Goal: Information Seeking & Learning: Learn about a topic

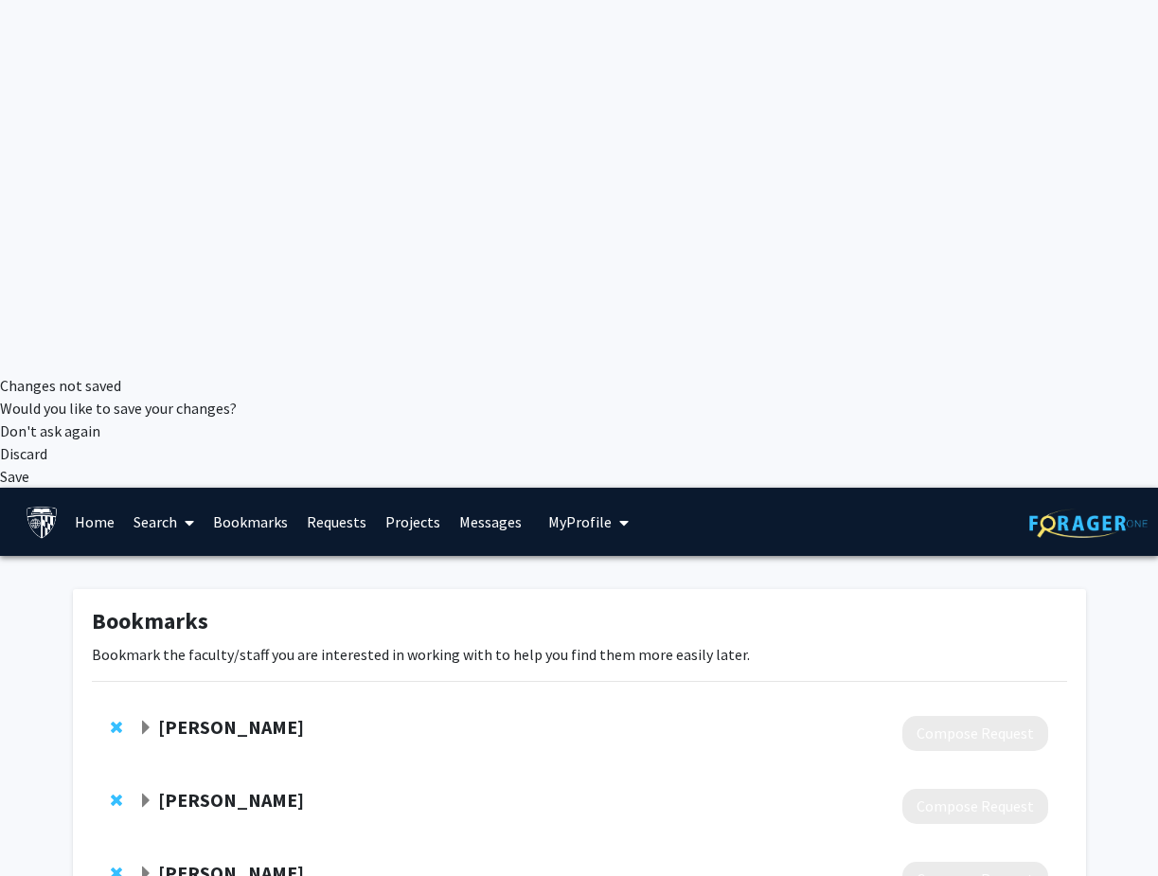
scroll to position [545, 0]
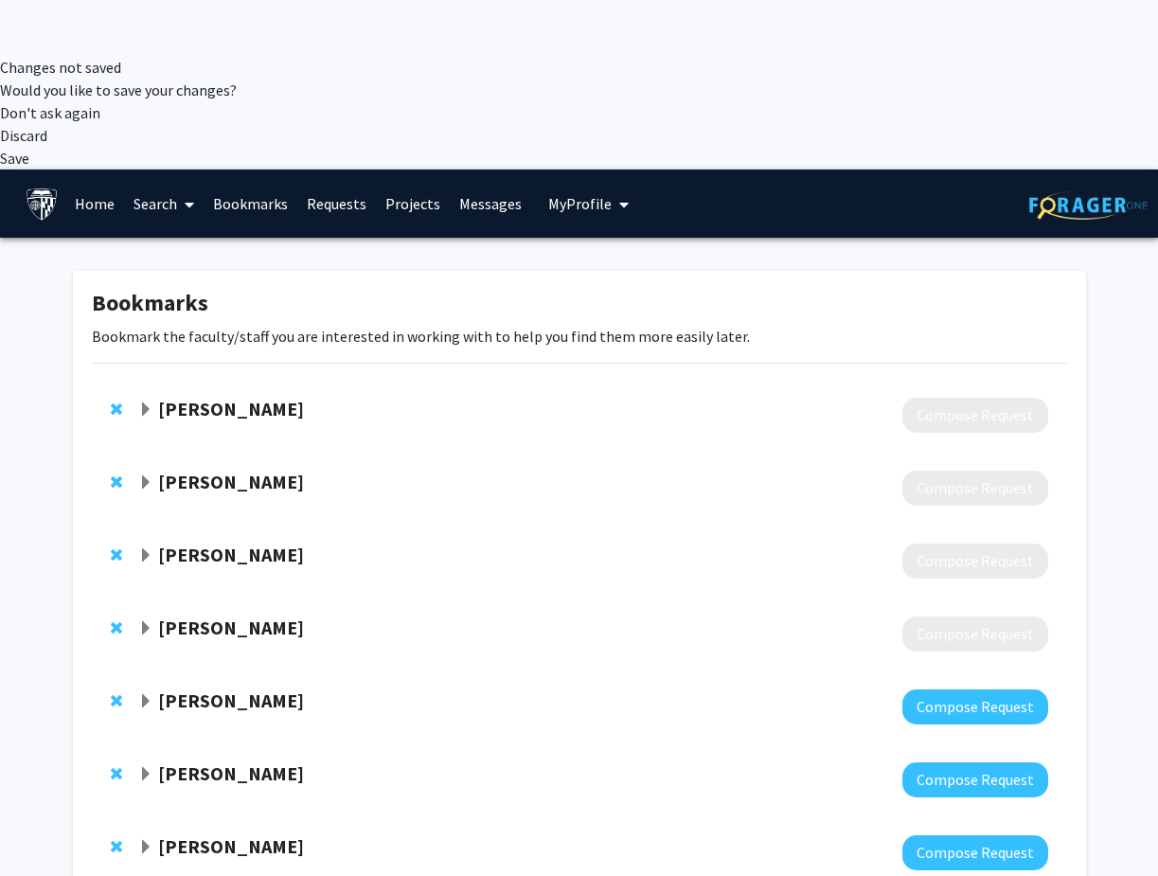
scroll to position [820, 0]
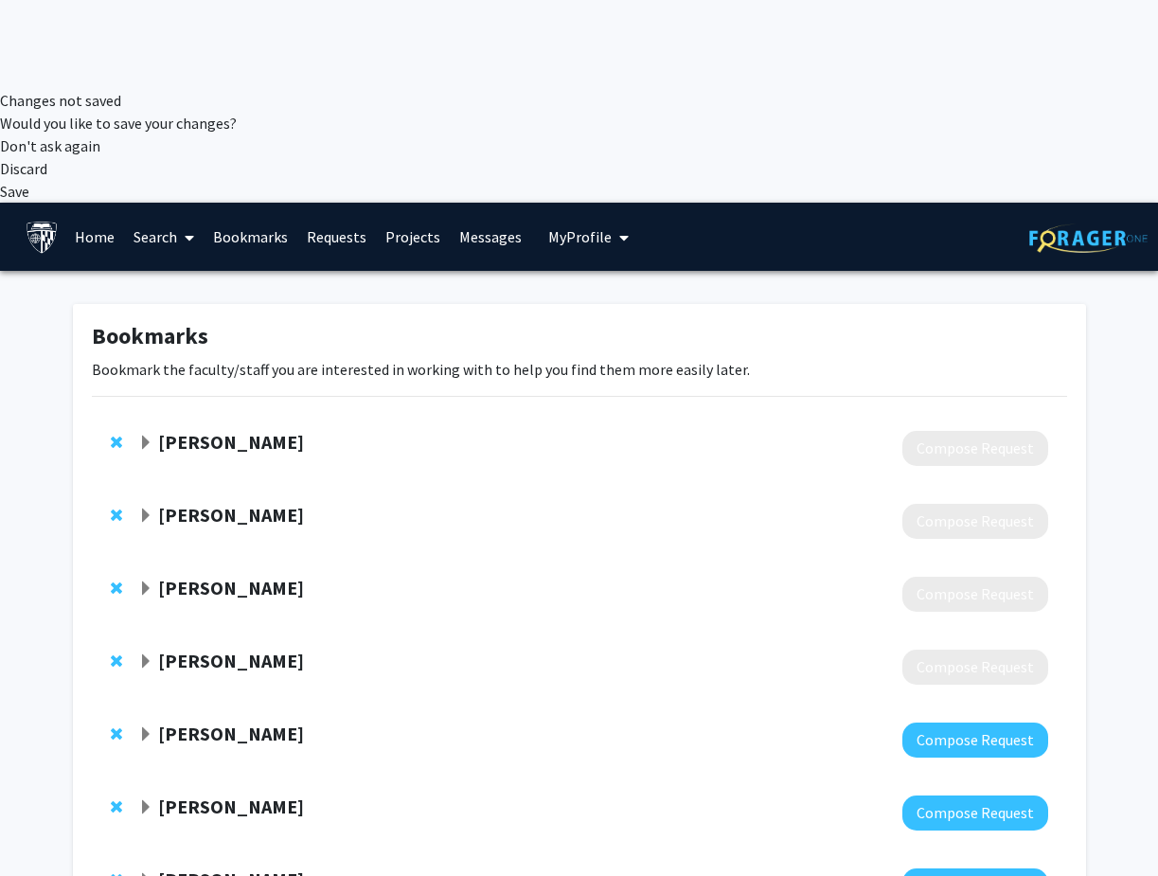
scroll to position [767, 0]
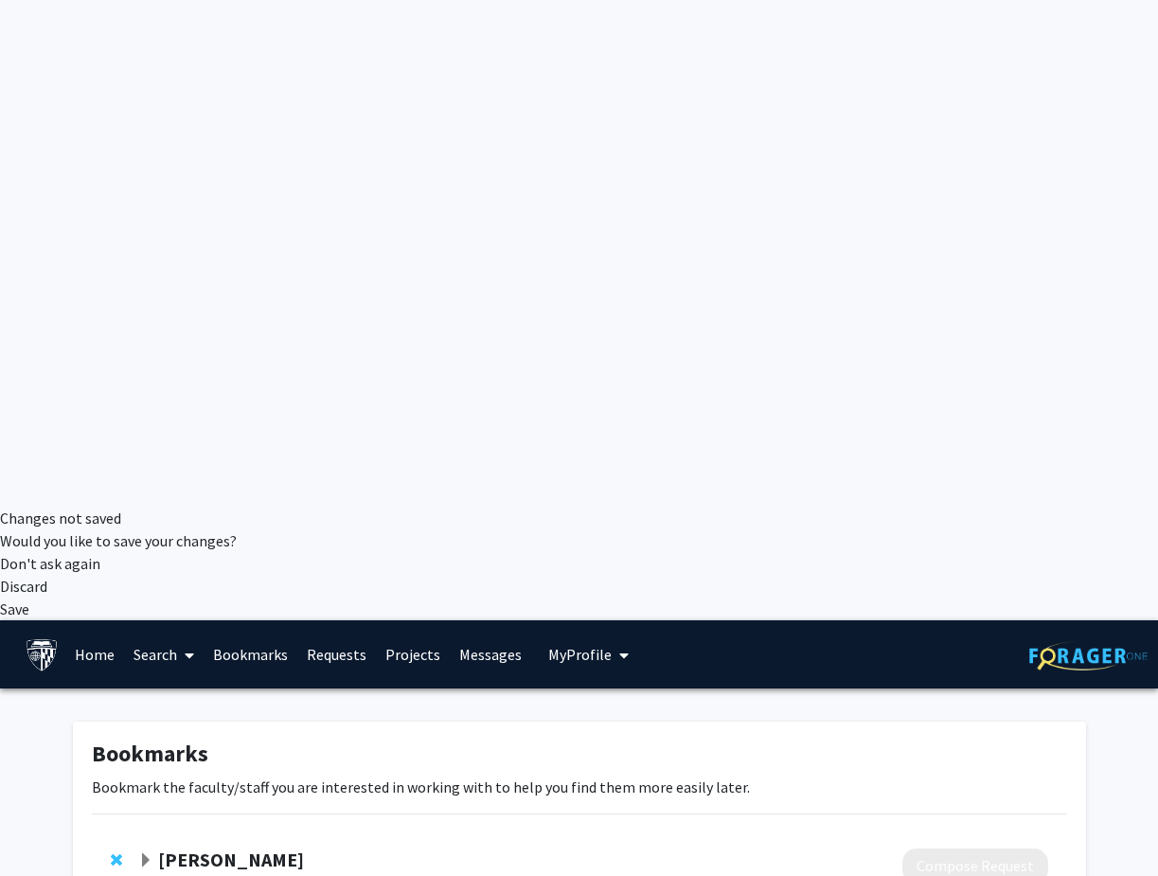
scroll to position [363, 0]
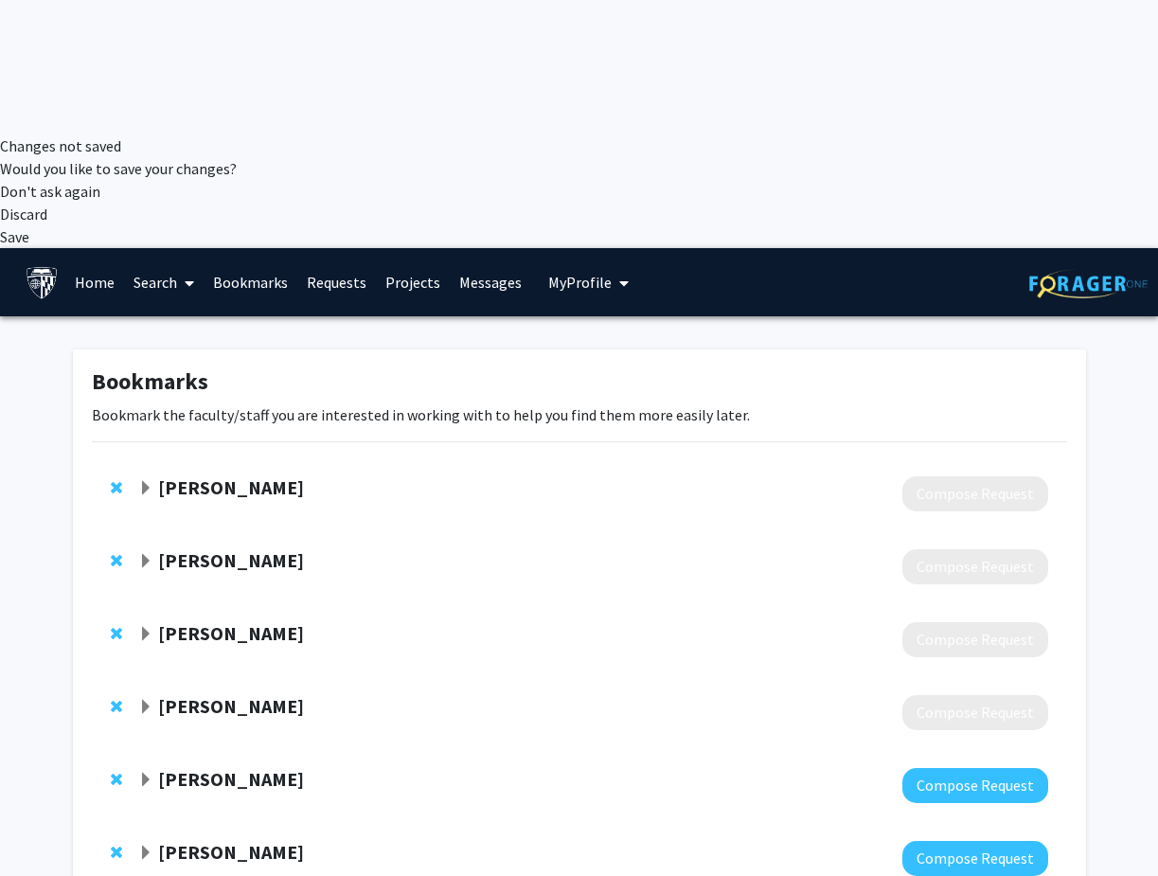
scroll to position [126, 0]
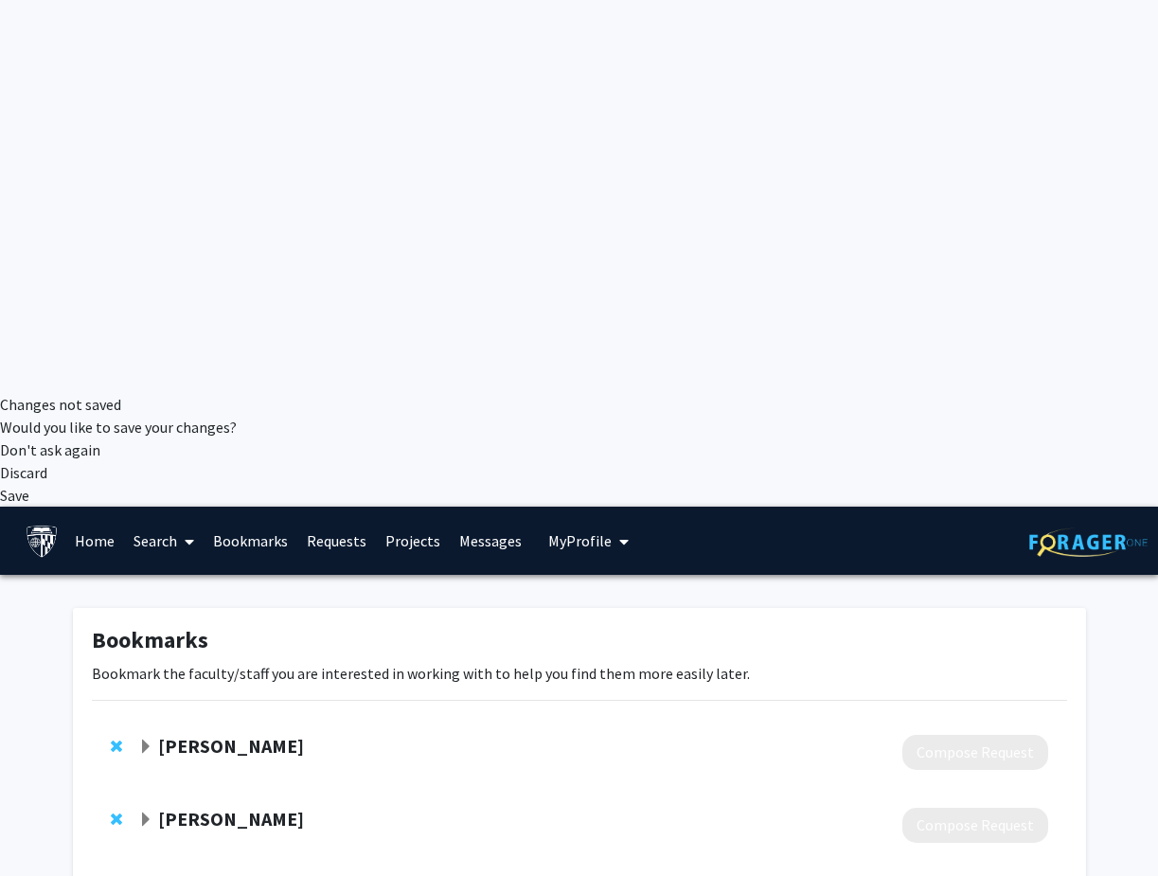
scroll to position [486, 0]
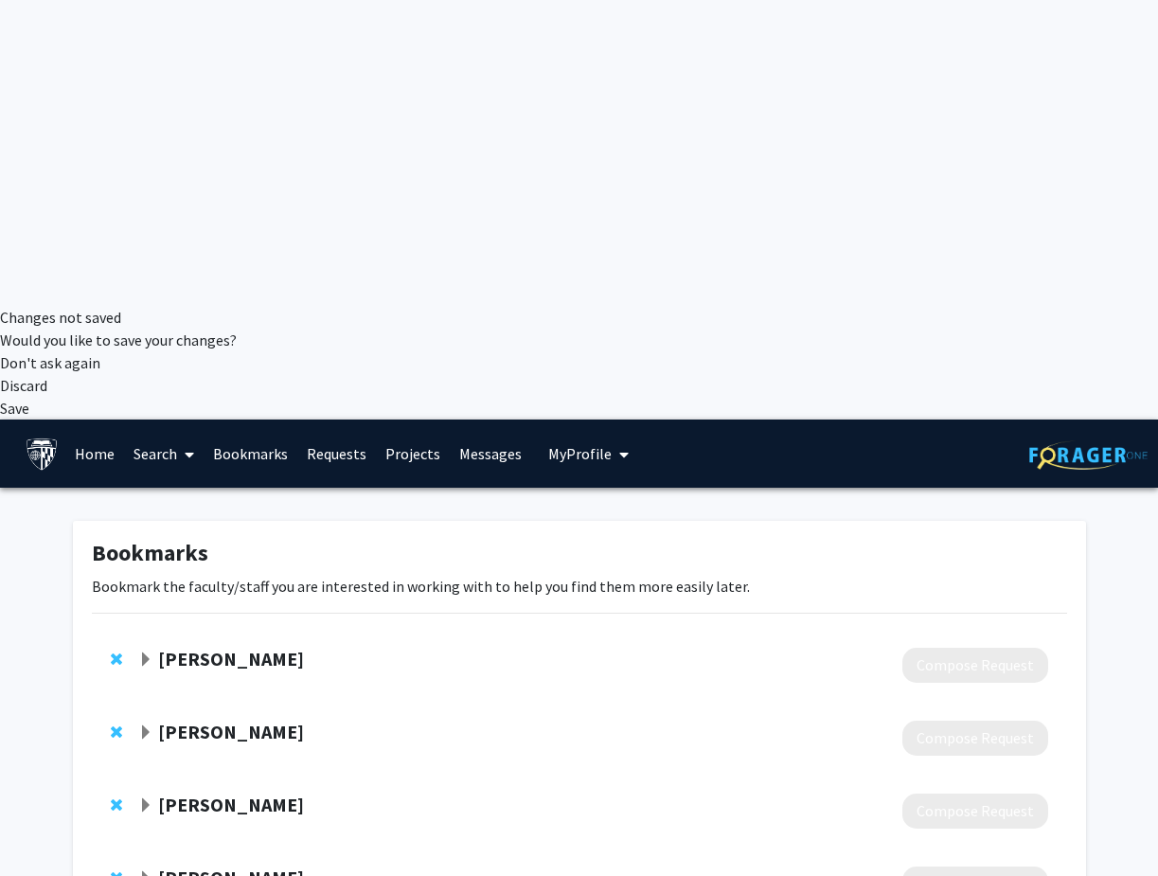
scroll to position [568, 0]
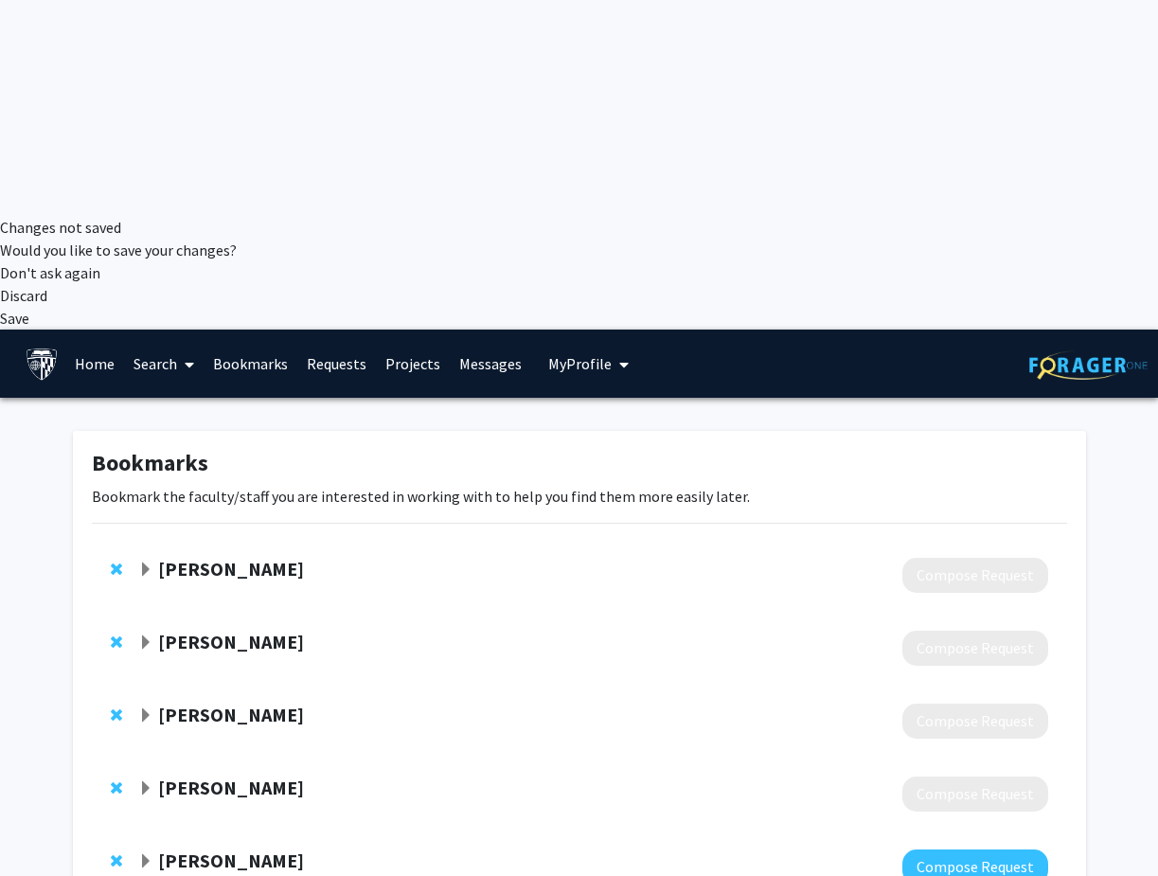
scroll to position [664, 0]
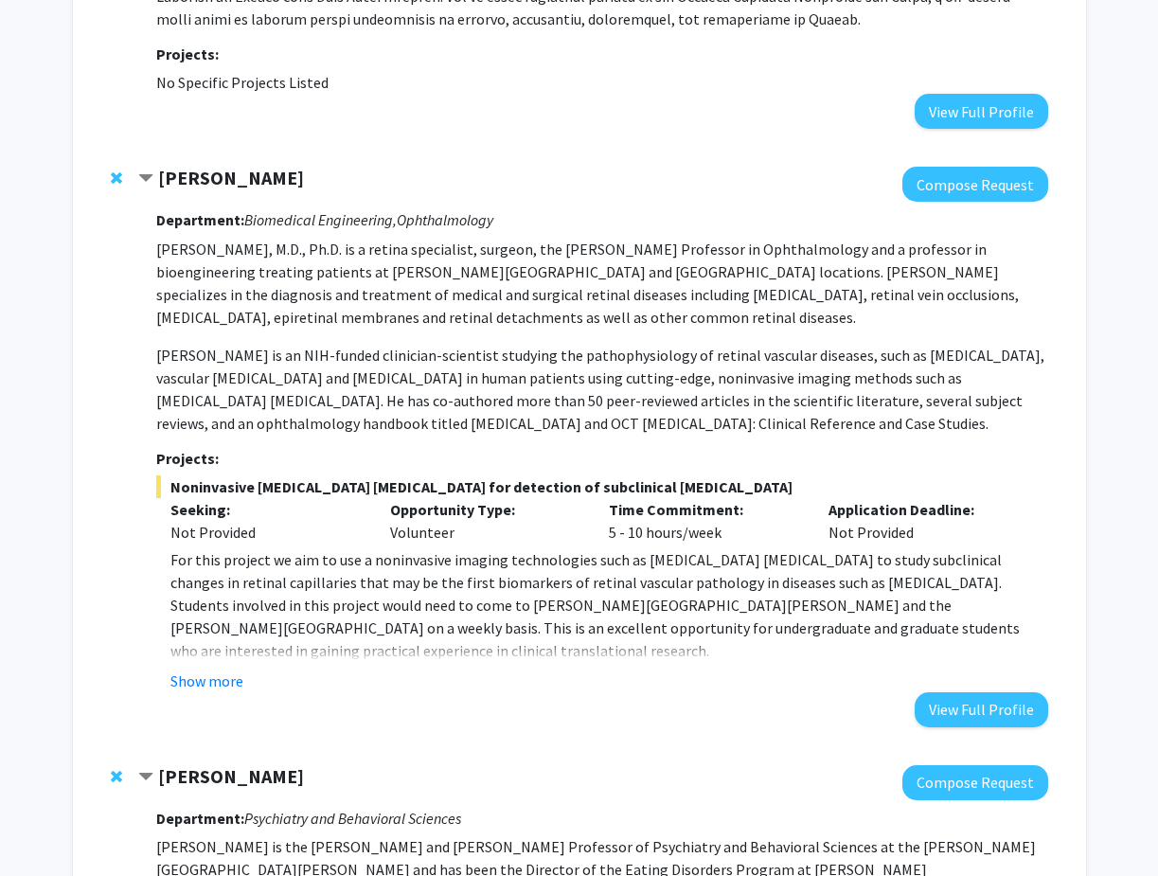
scroll to position [5755, 0]
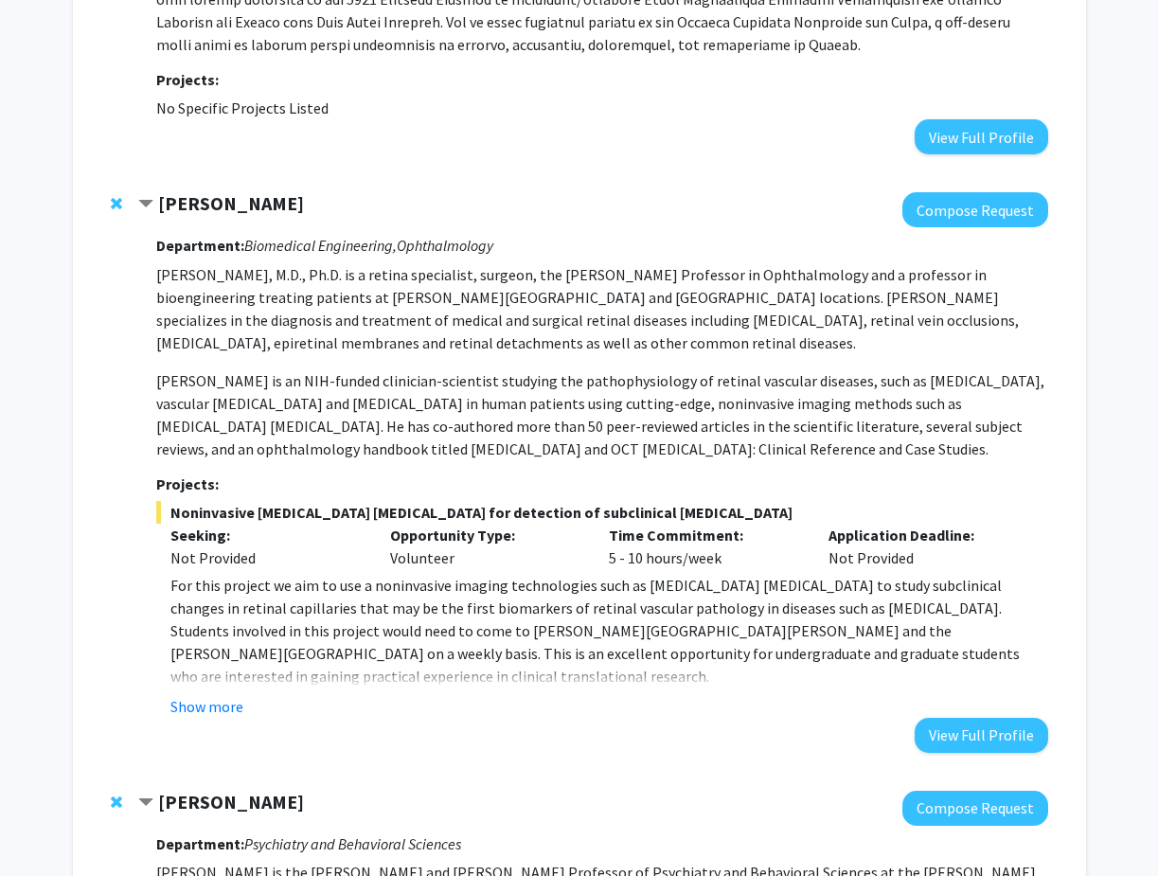
scroll to position [5731, 0]
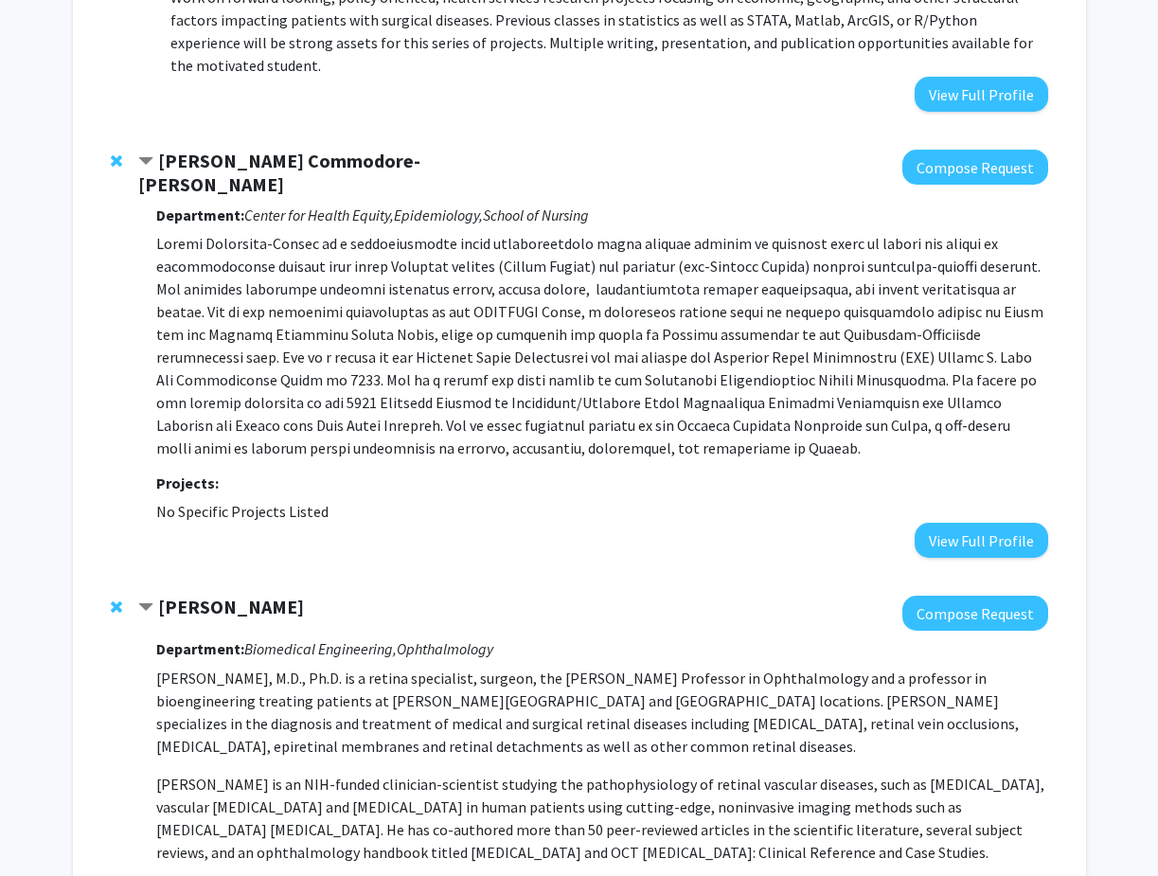
scroll to position [5258, 0]
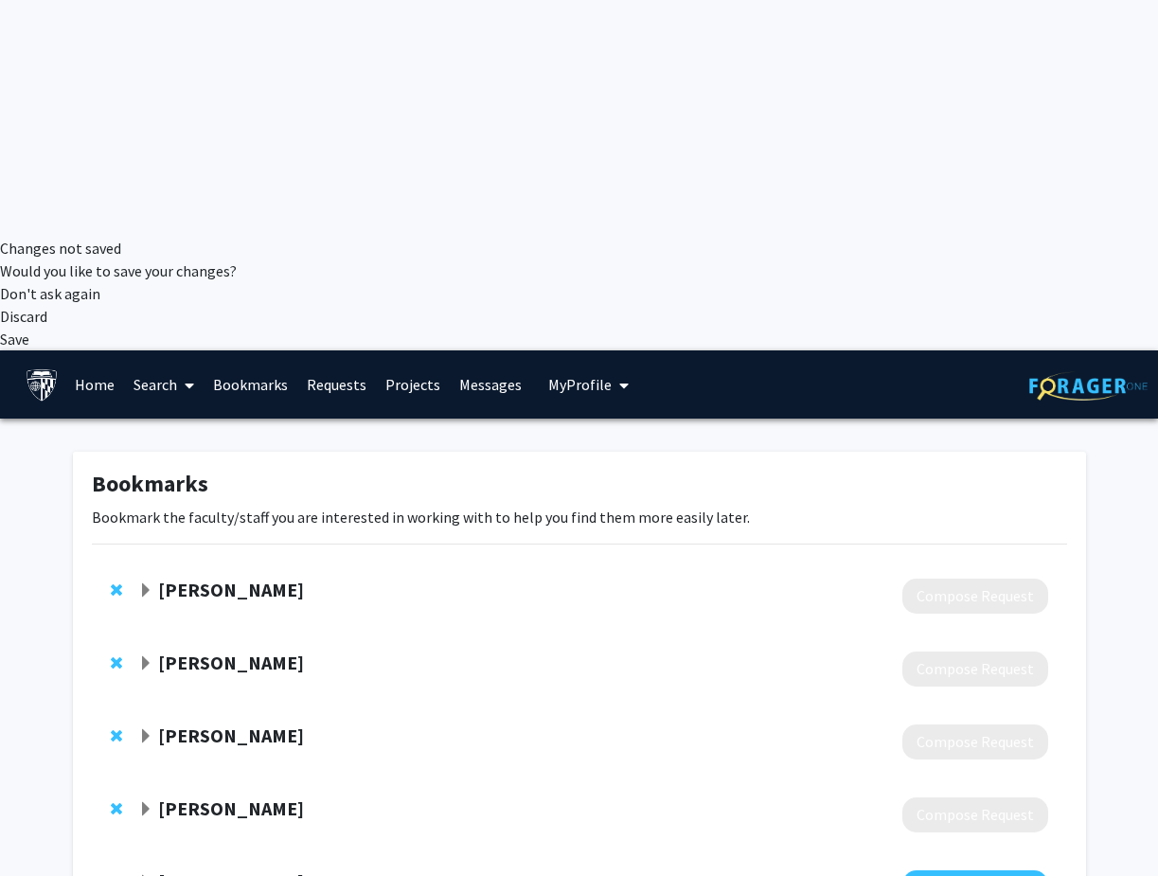
scroll to position [0, 0]
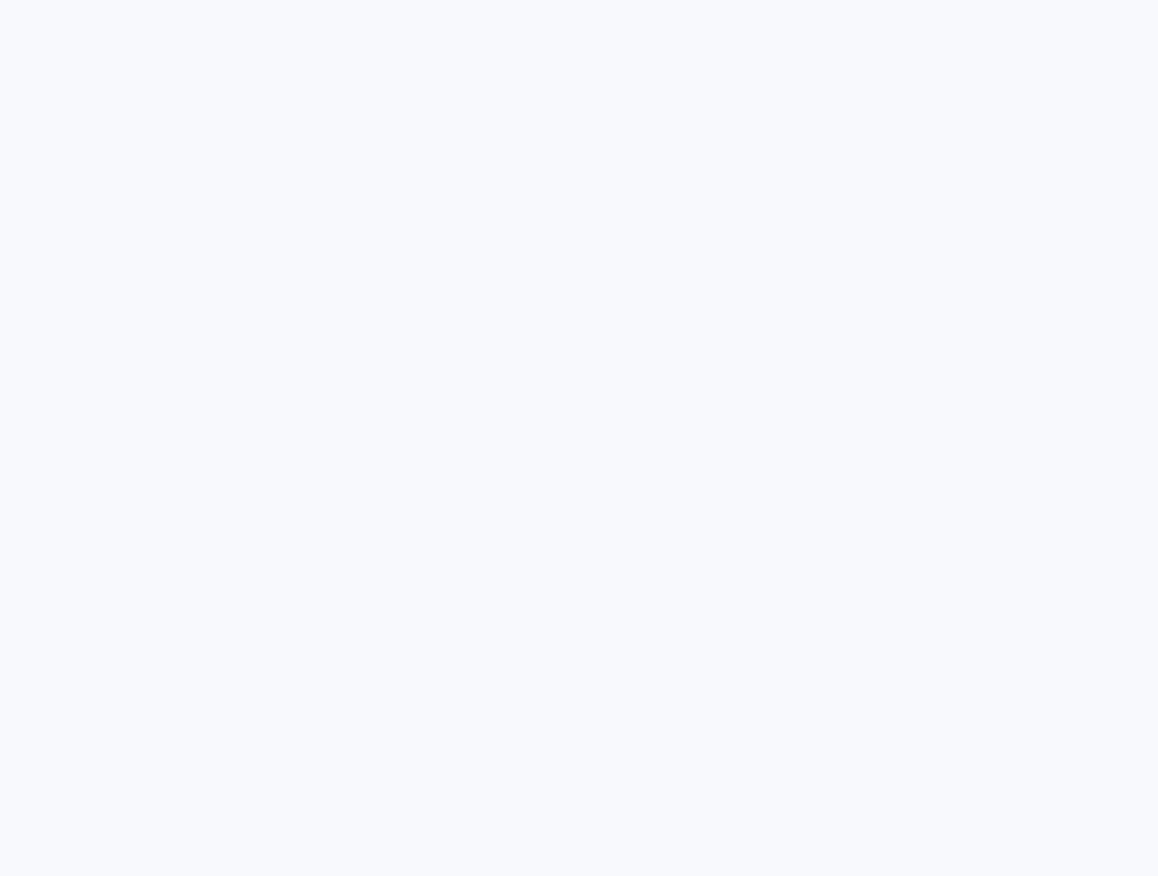
radio input "true"
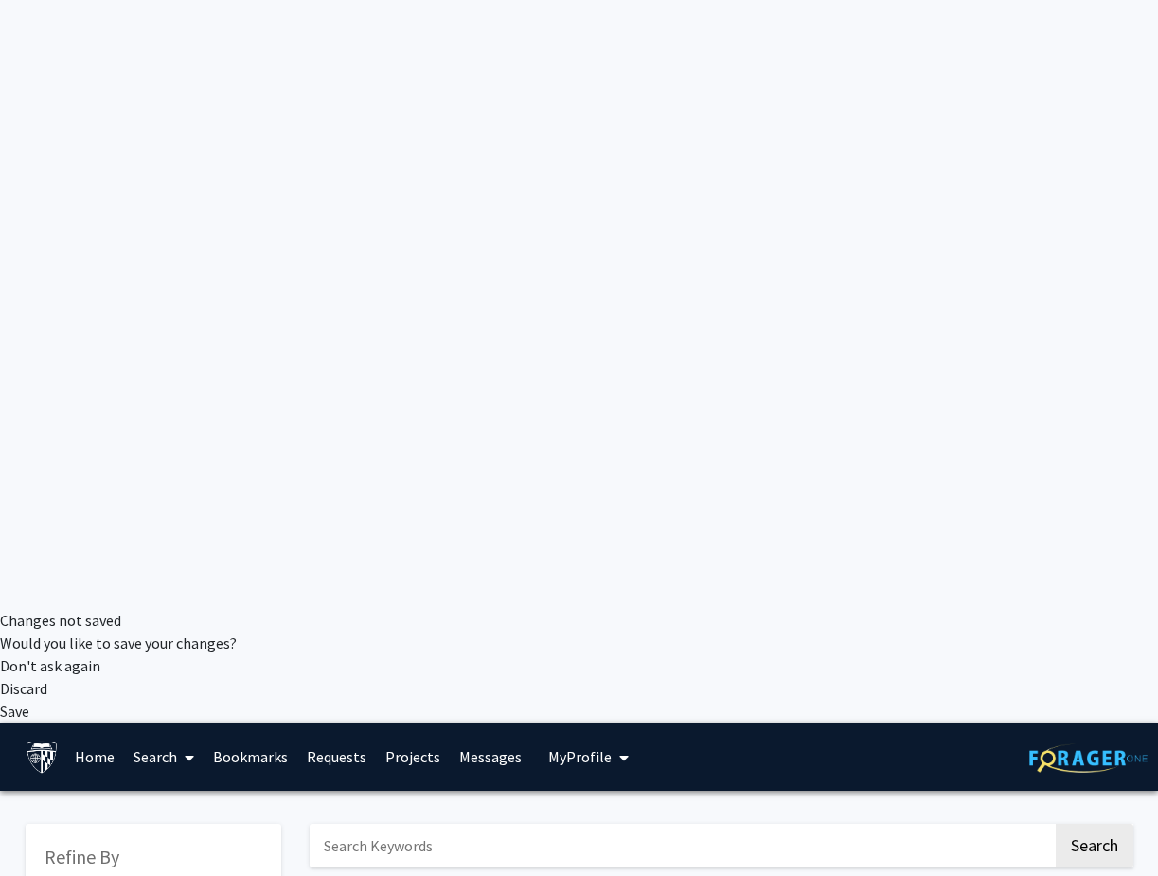
scroll to position [269, 0]
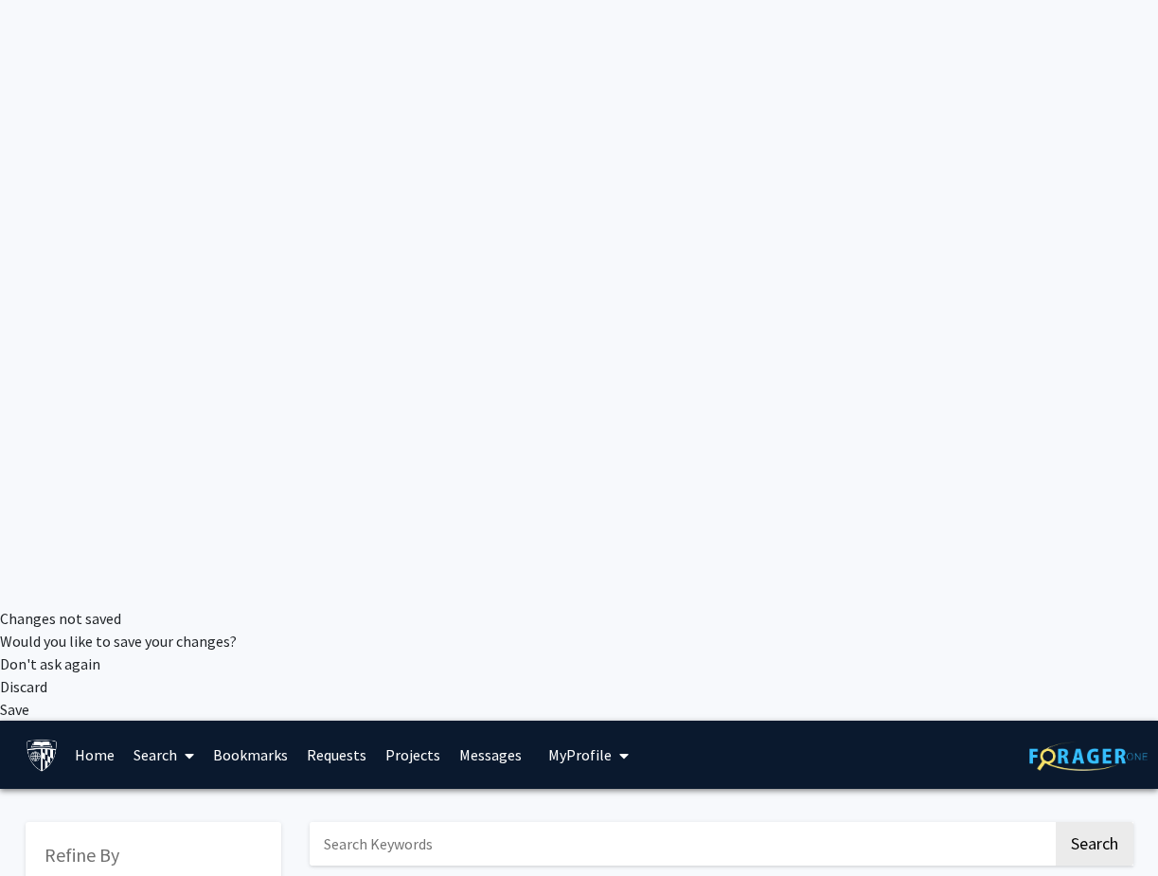
checkbox input "true"
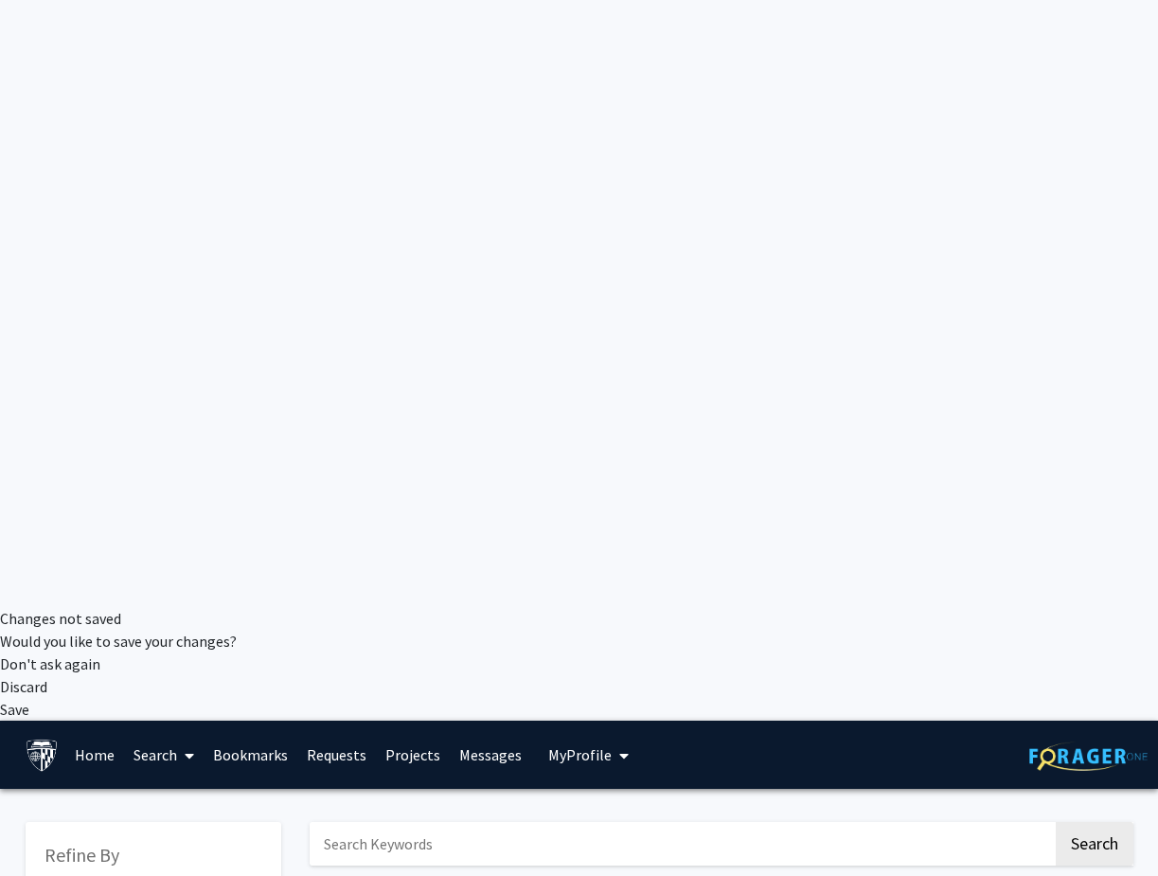
checkbox input "true"
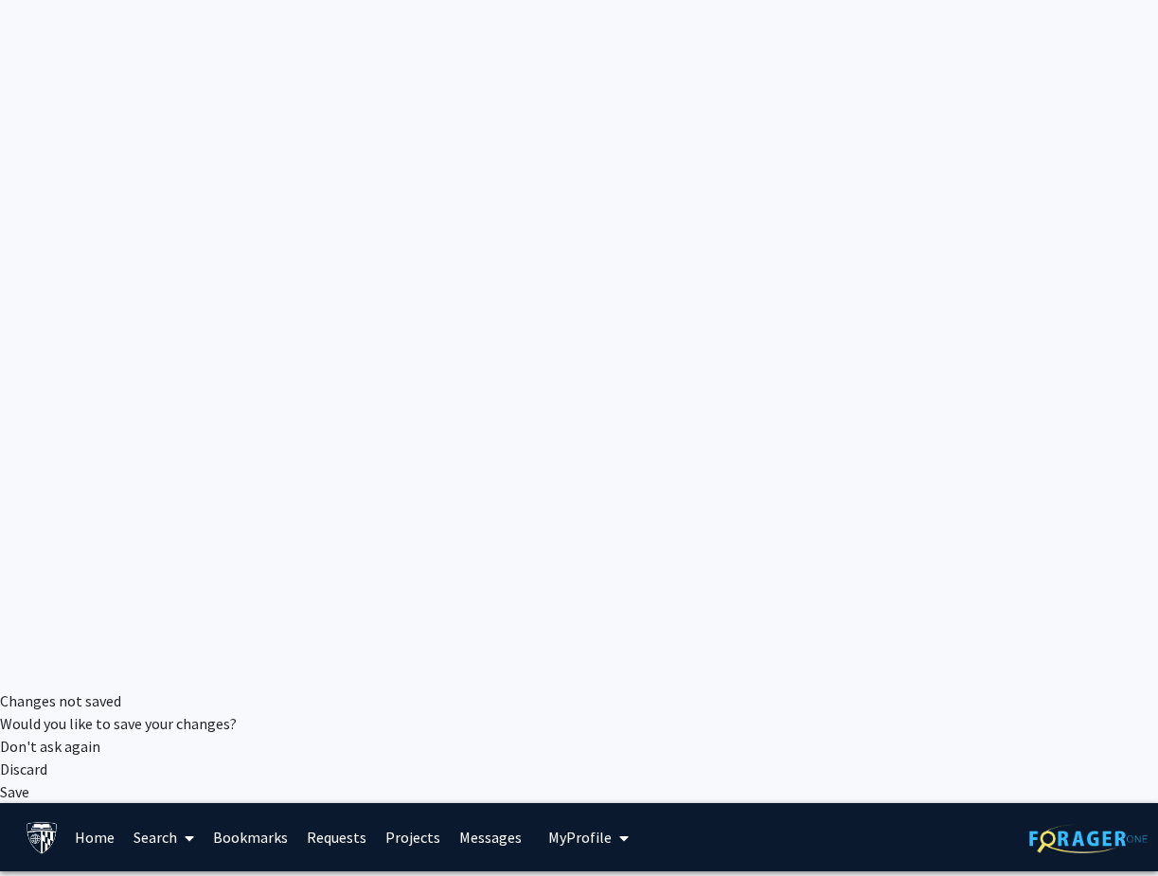
scroll to position [185, 0]
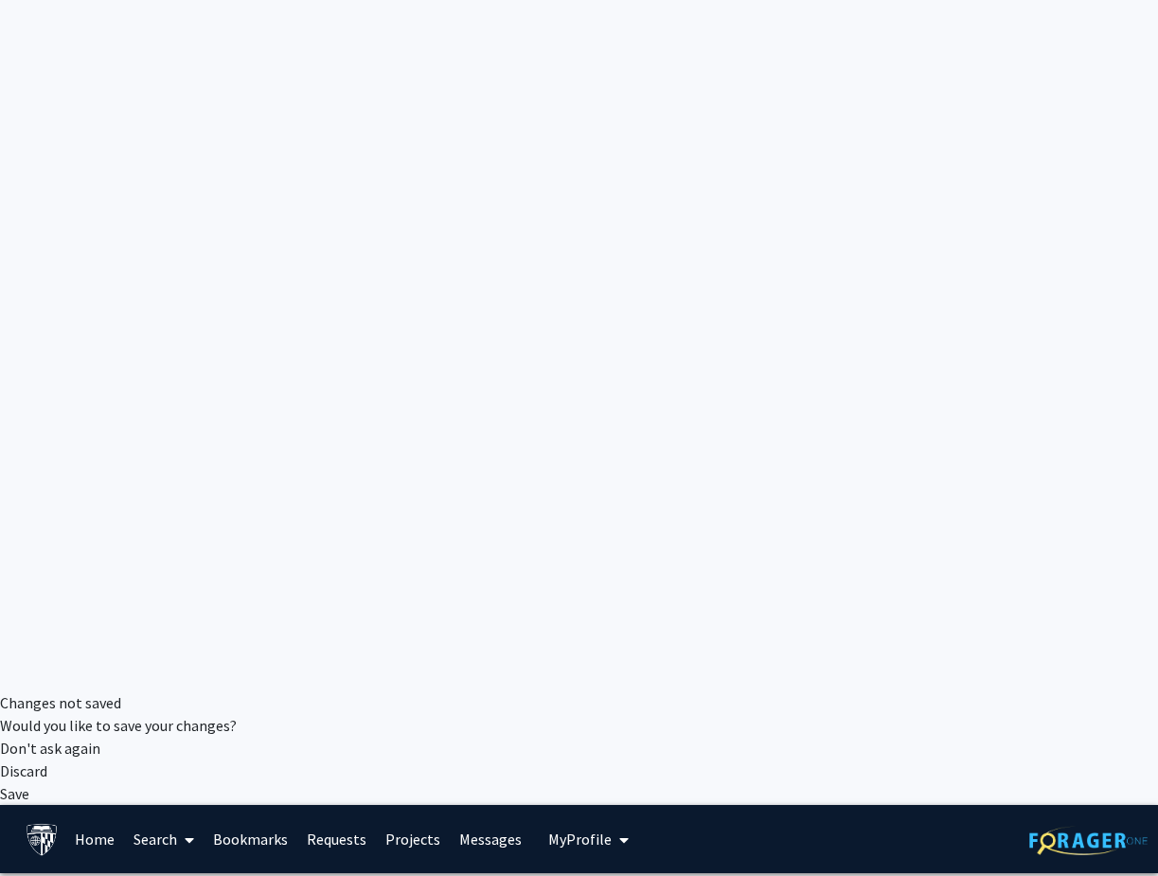
checkbox input "false"
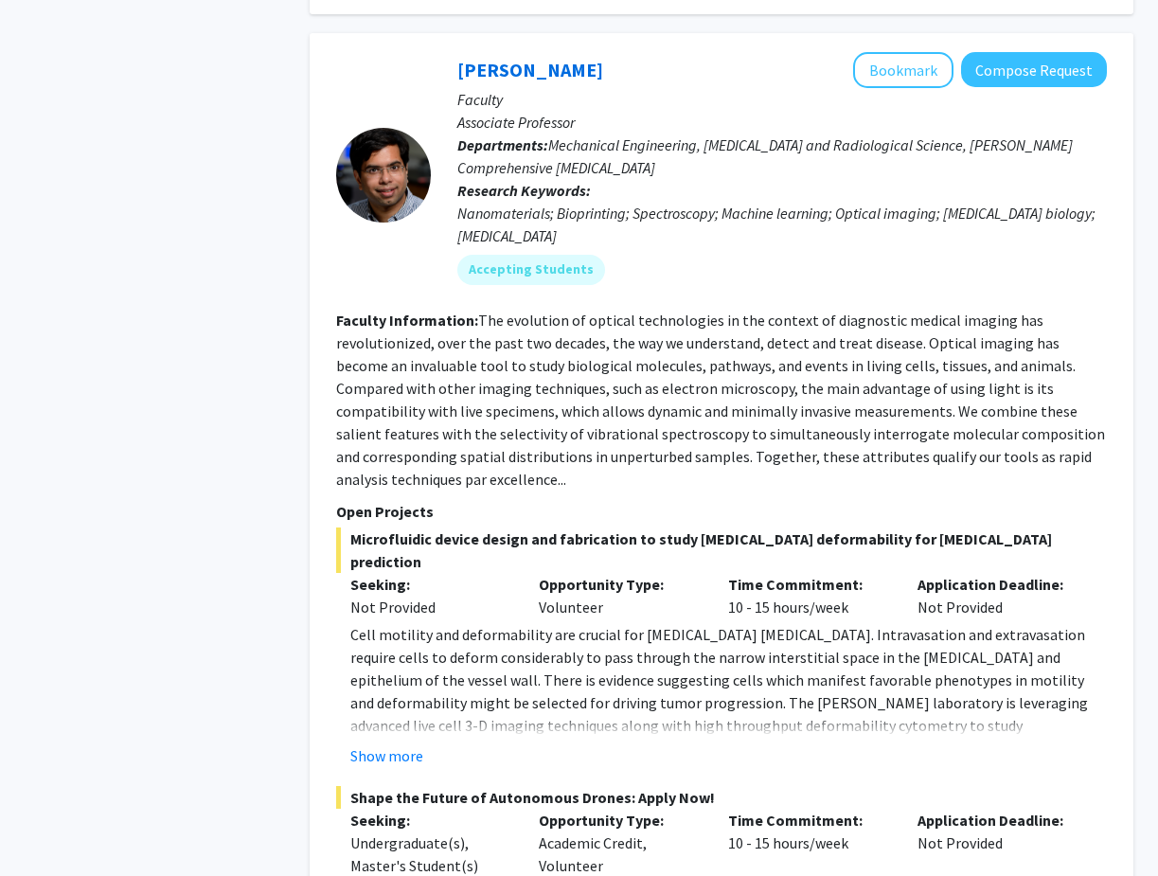
scroll to position [8954, 0]
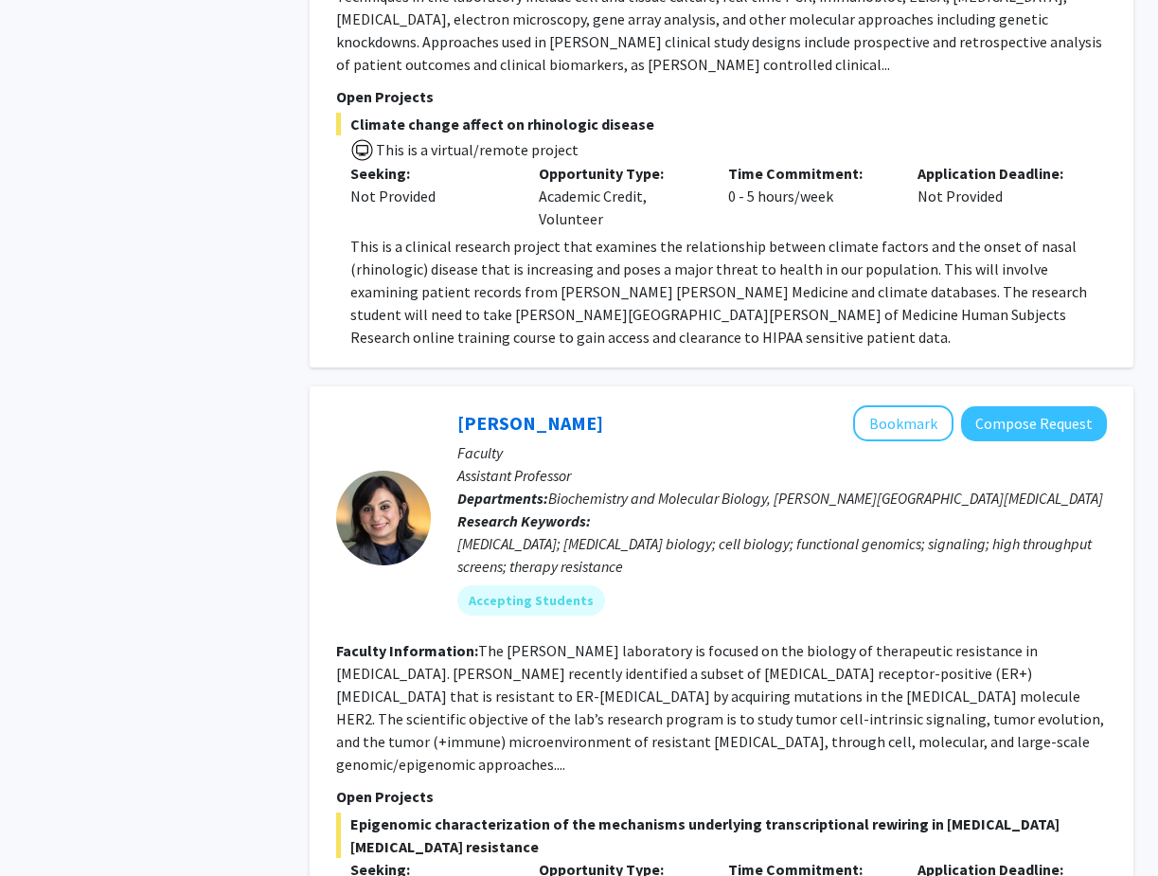
scroll to position [6696, 0]
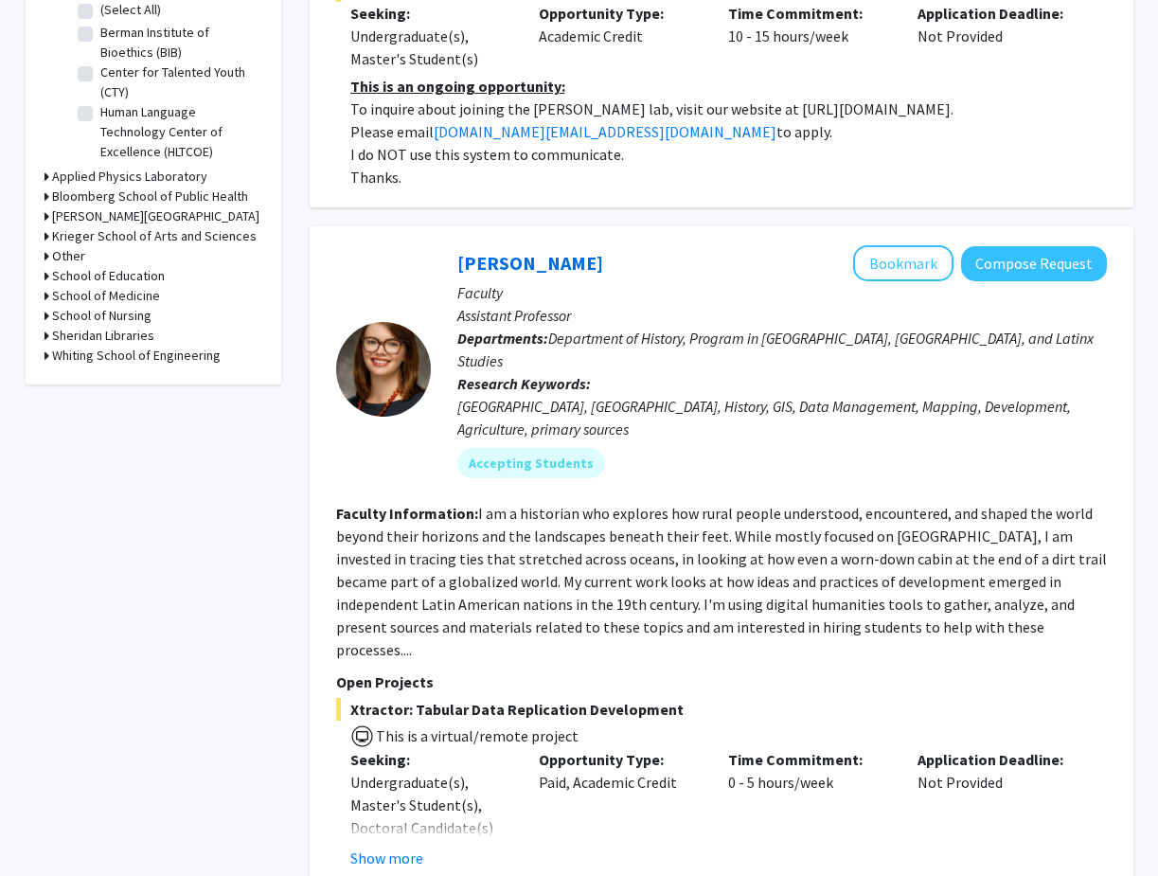
scroll to position [1615, 0]
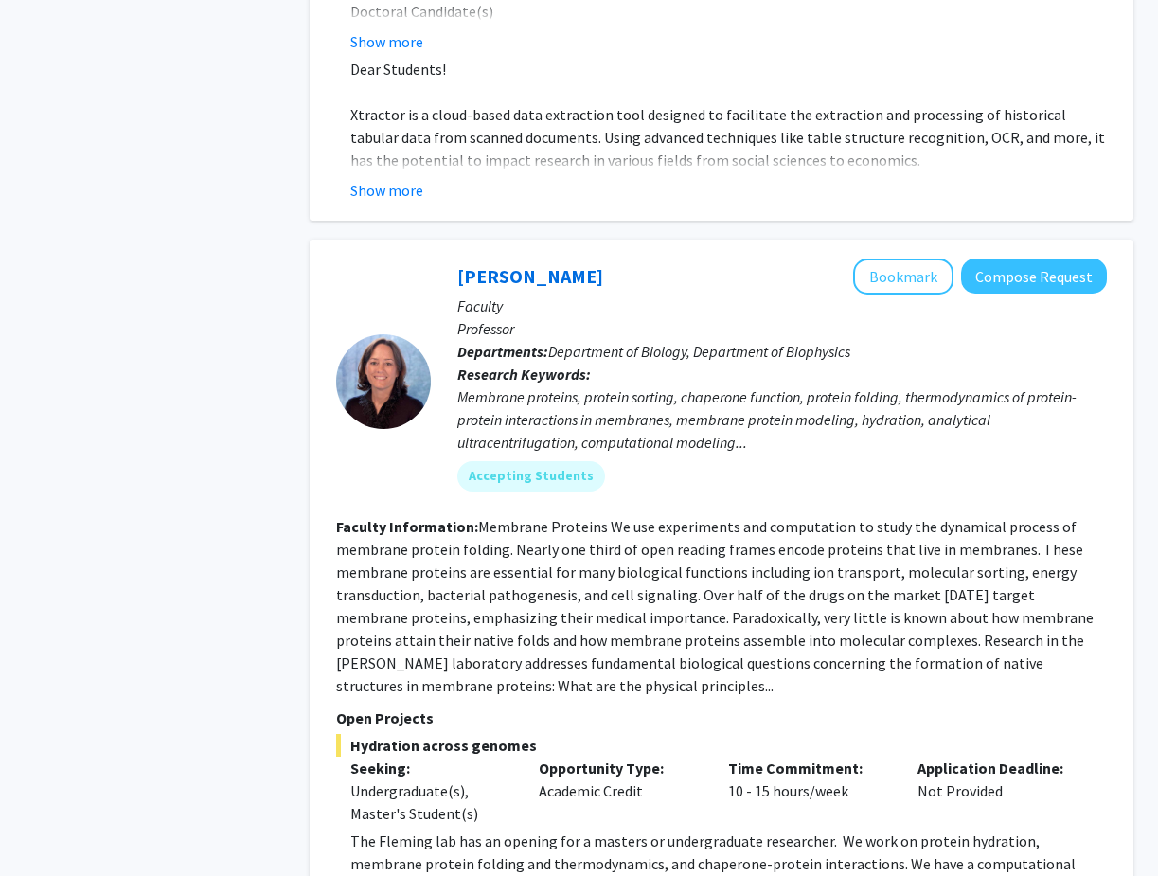
scroll to position [2471, 0]
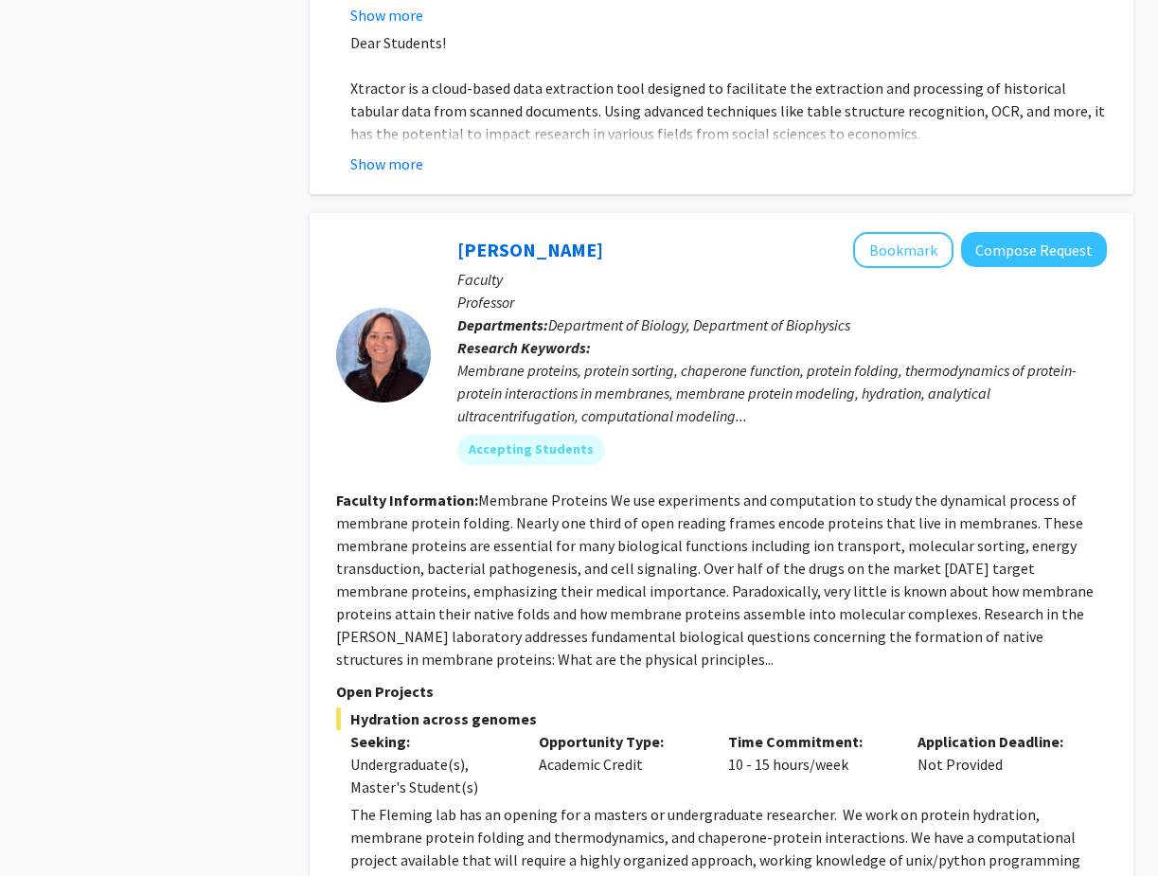
drag, startPoint x: 724, startPoint y: 734, endPoint x: 304, endPoint y: 733, distance: 420.4
copy strong "https://www.liulaboratory.org/people/joining-the-lab"
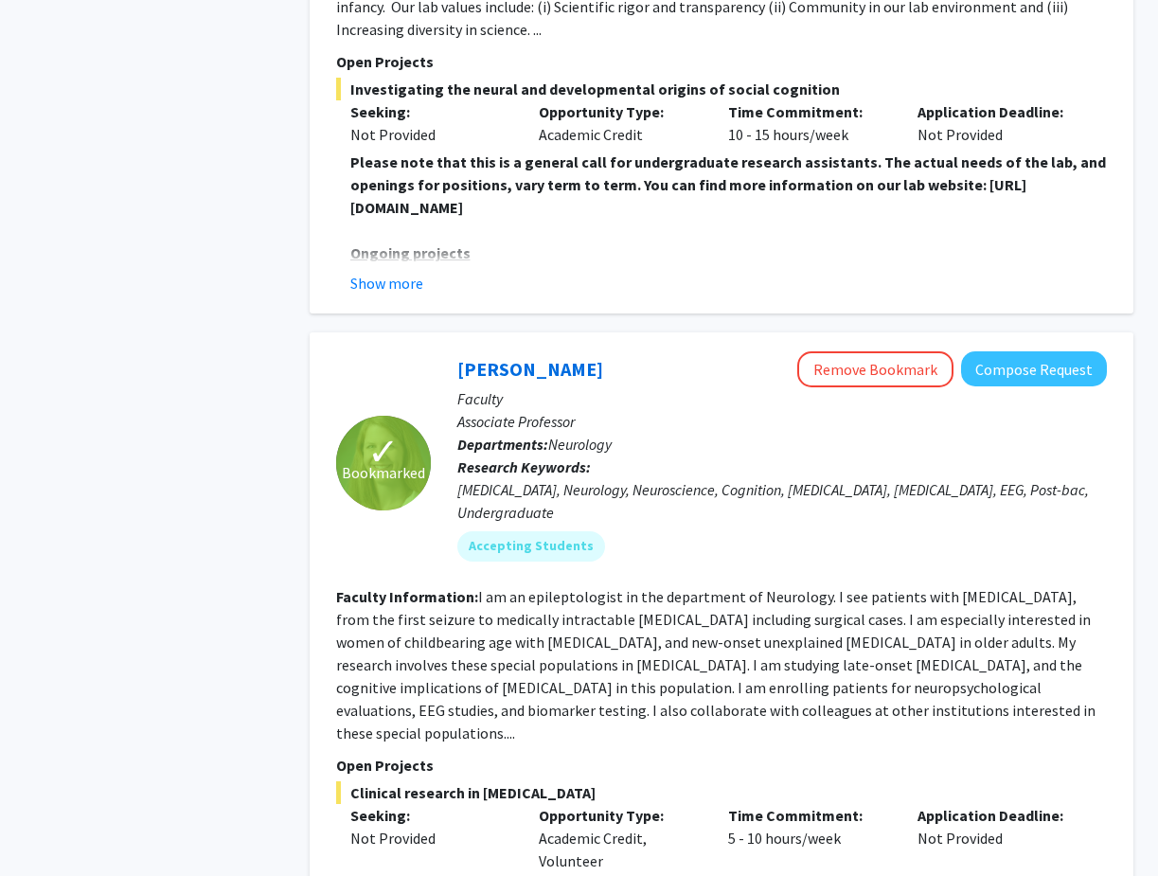
scroll to position [4026, 0]
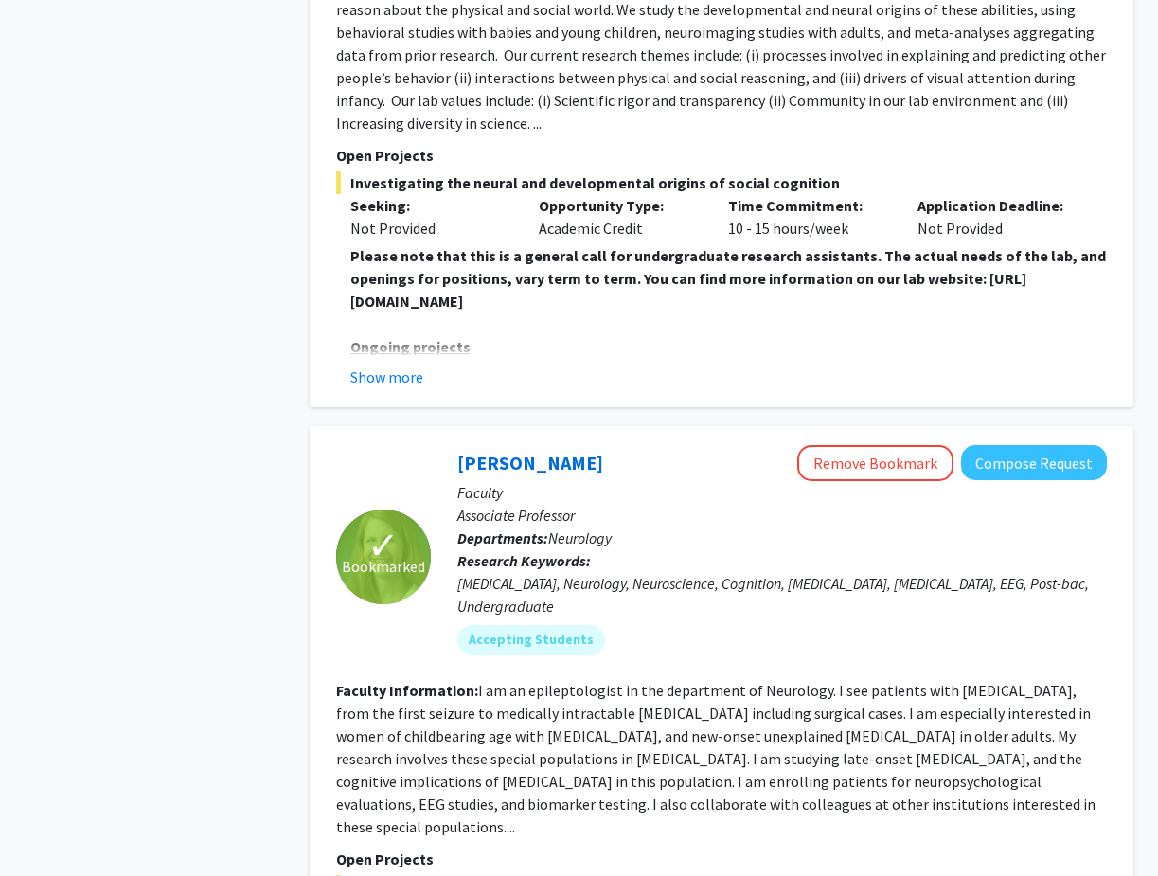
scroll to position [3926, 0]
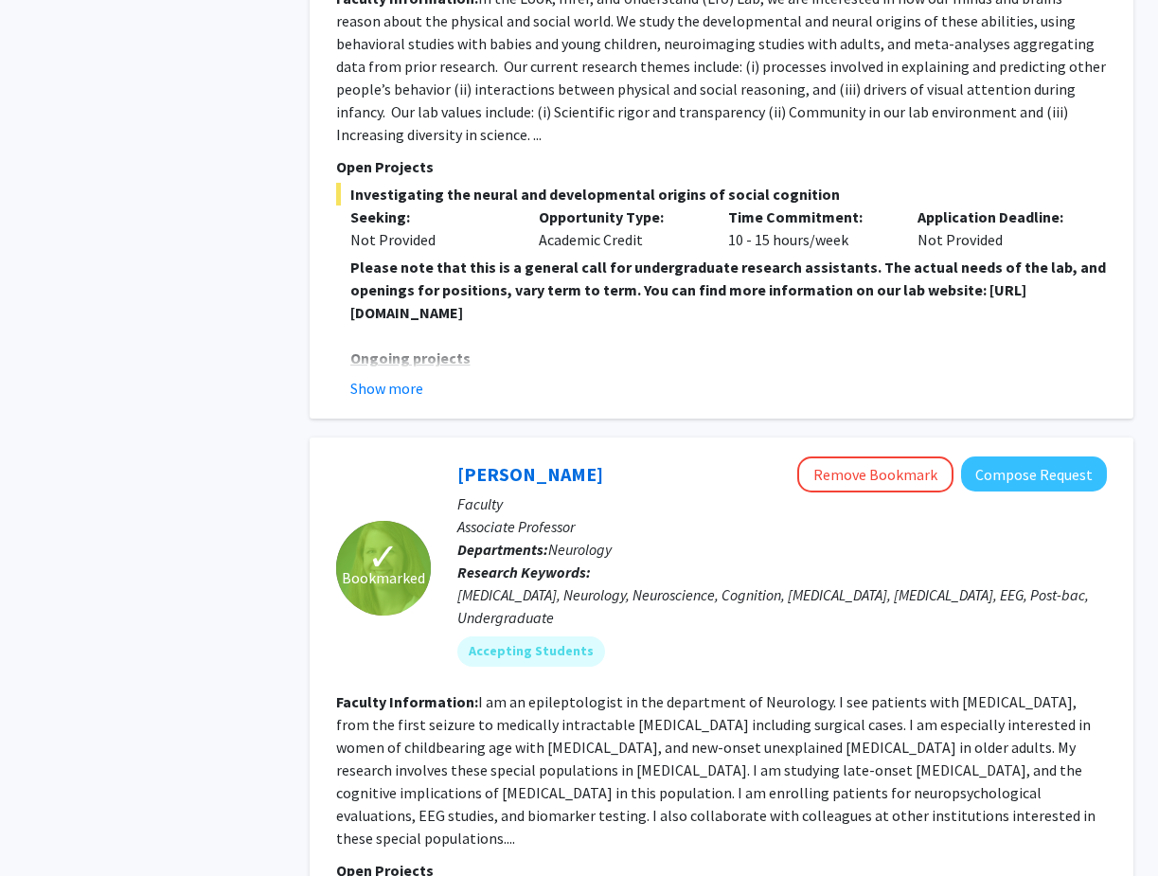
drag, startPoint x: 946, startPoint y: 589, endPoint x: 526, endPoint y: 603, distance: 420.7
copy p "Johns Hopkins Hospital and the Wilmer Eye Institute"
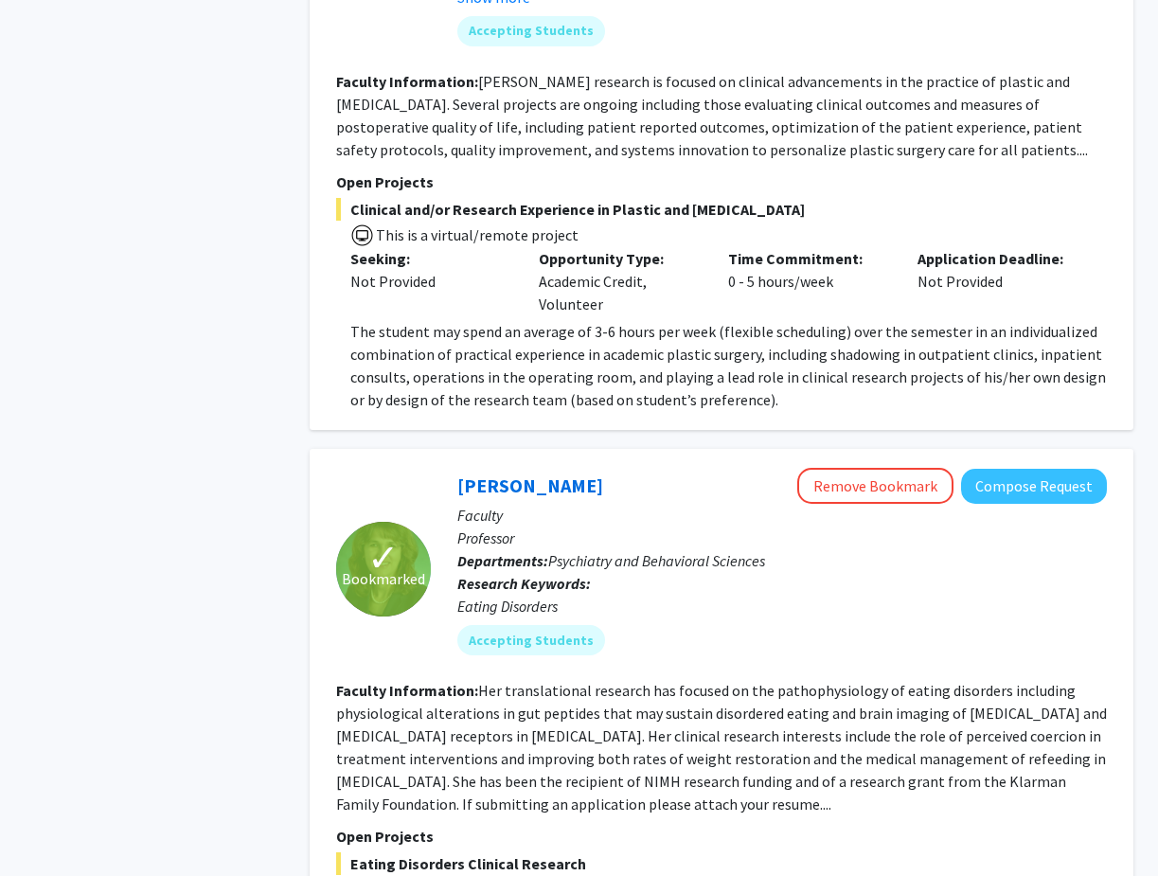
scroll to position [6070, 0]
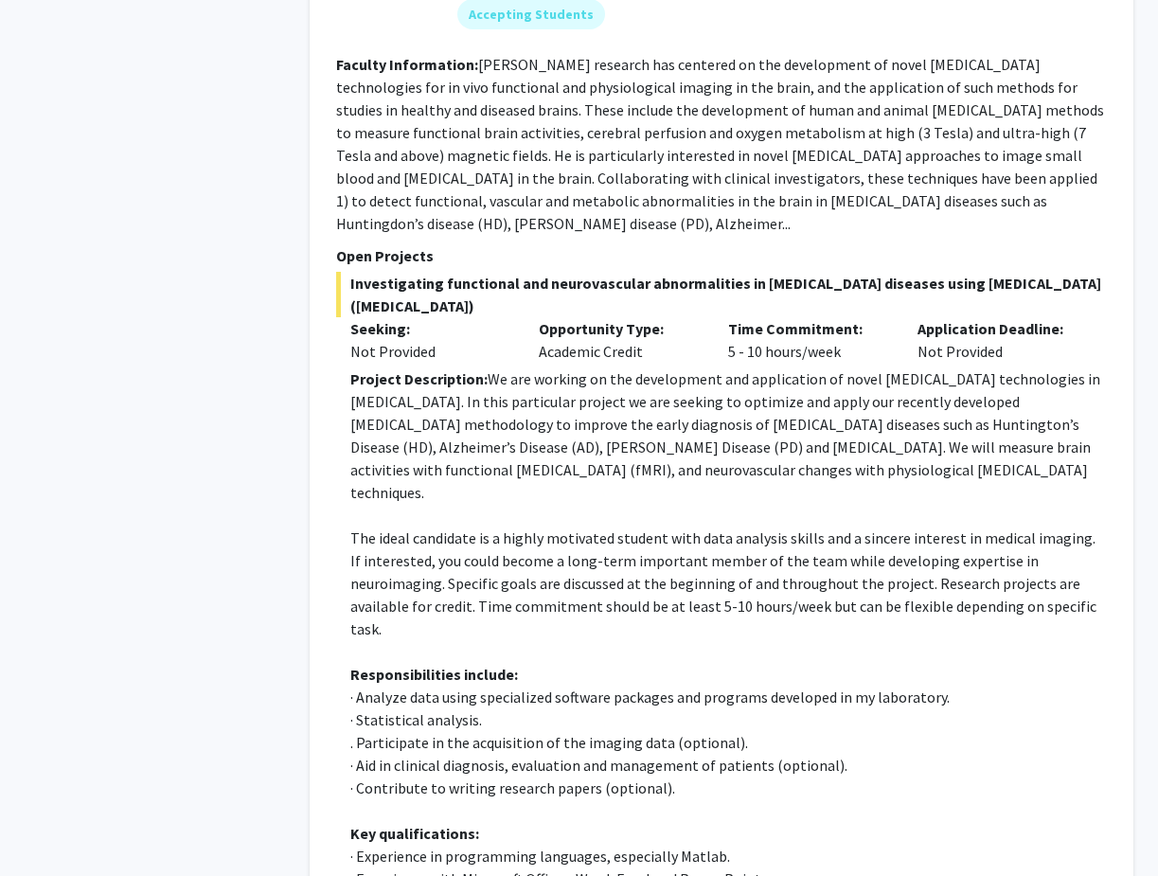
scroll to position [7375, 0]
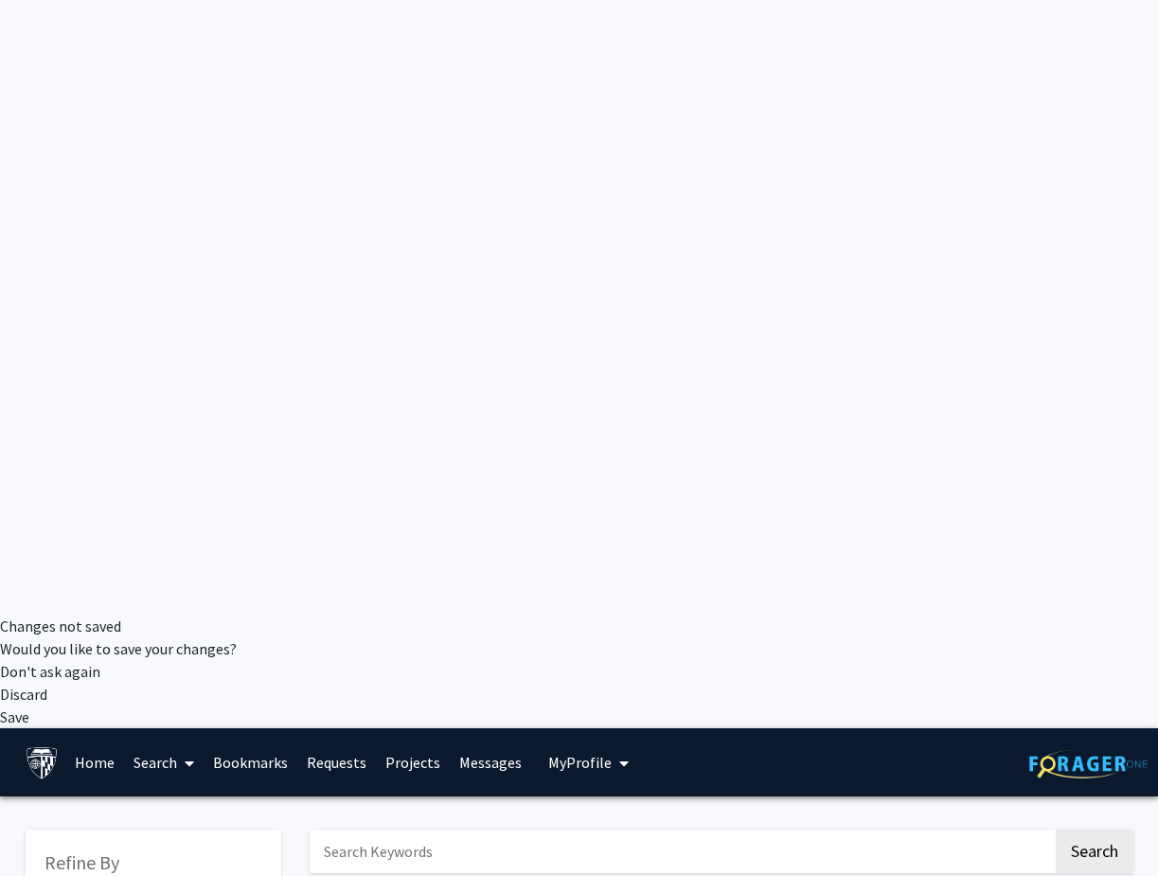
scroll to position [277, 0]
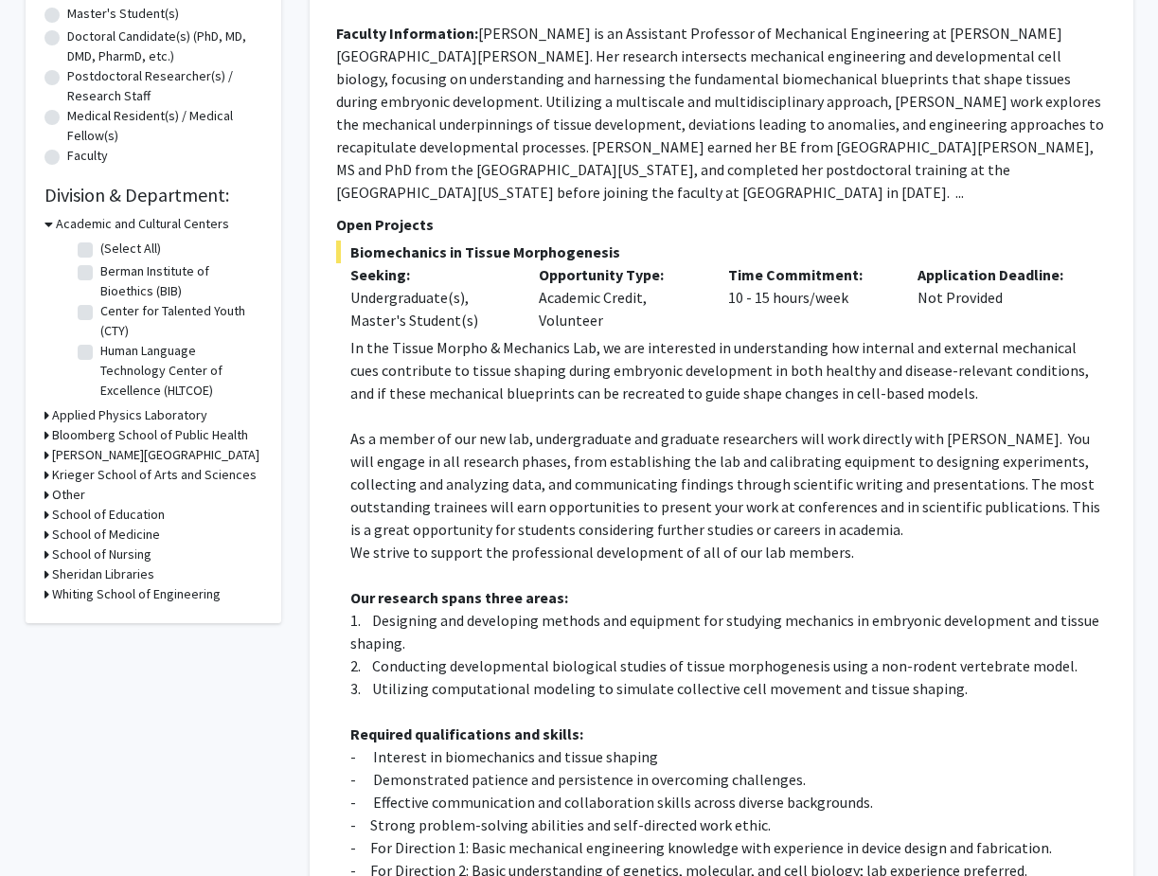
scroll to position [1412, 0]
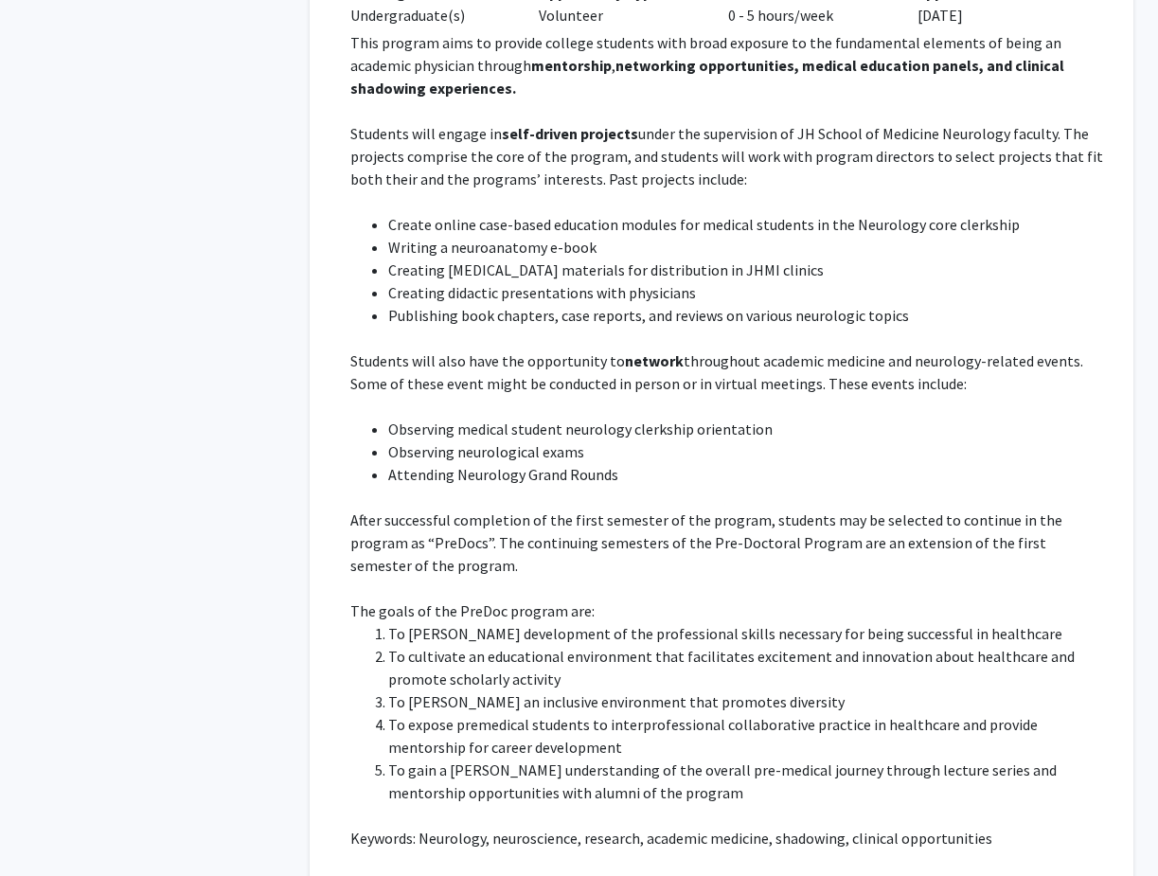
scroll to position [2970, 0]
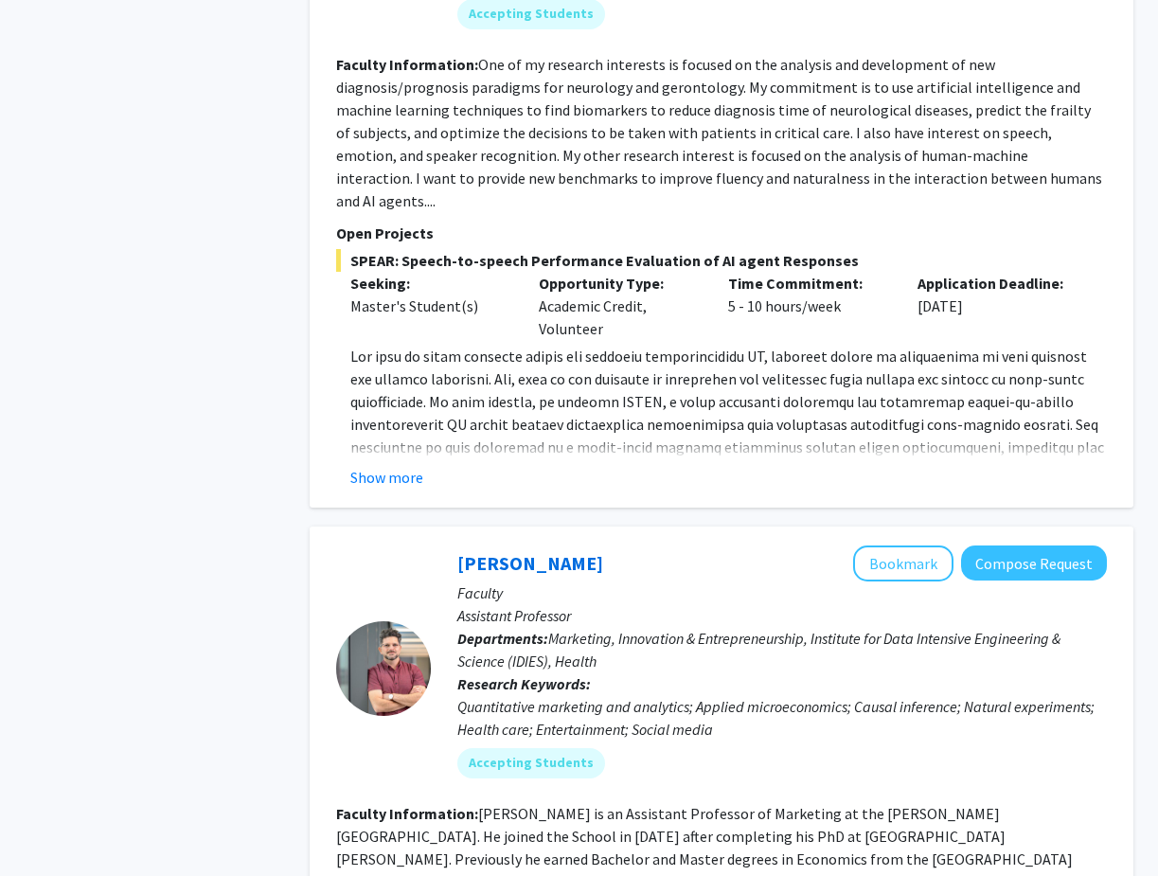
scroll to position [8213, 0]
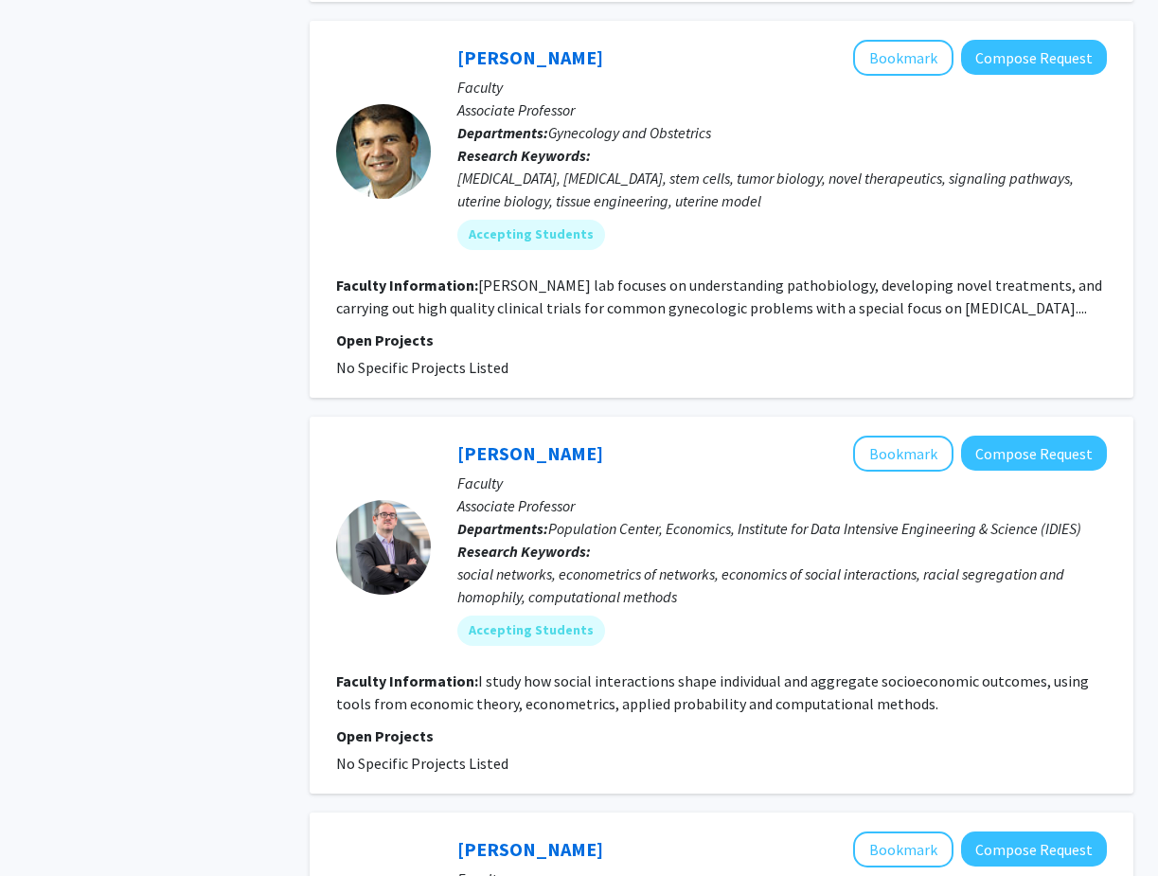
scroll to position [4429, 0]
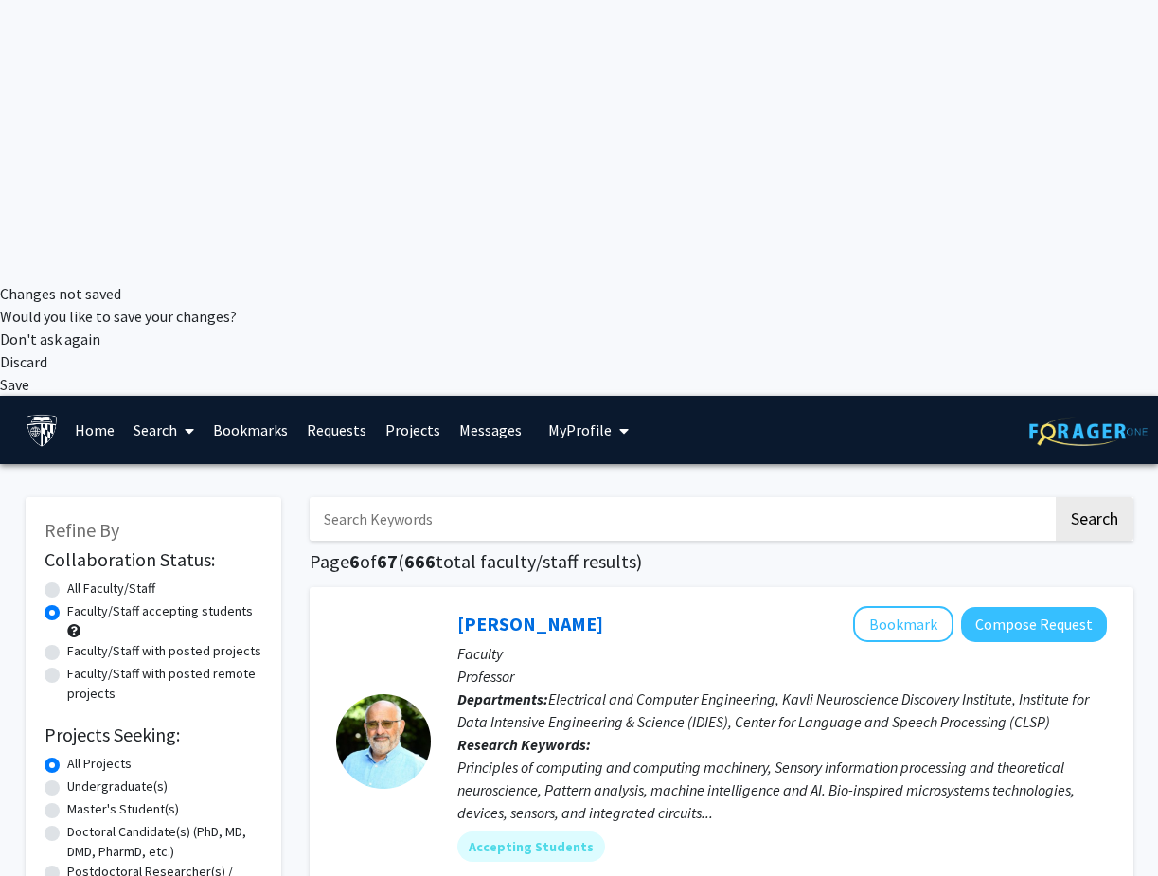
scroll to position [596, 0]
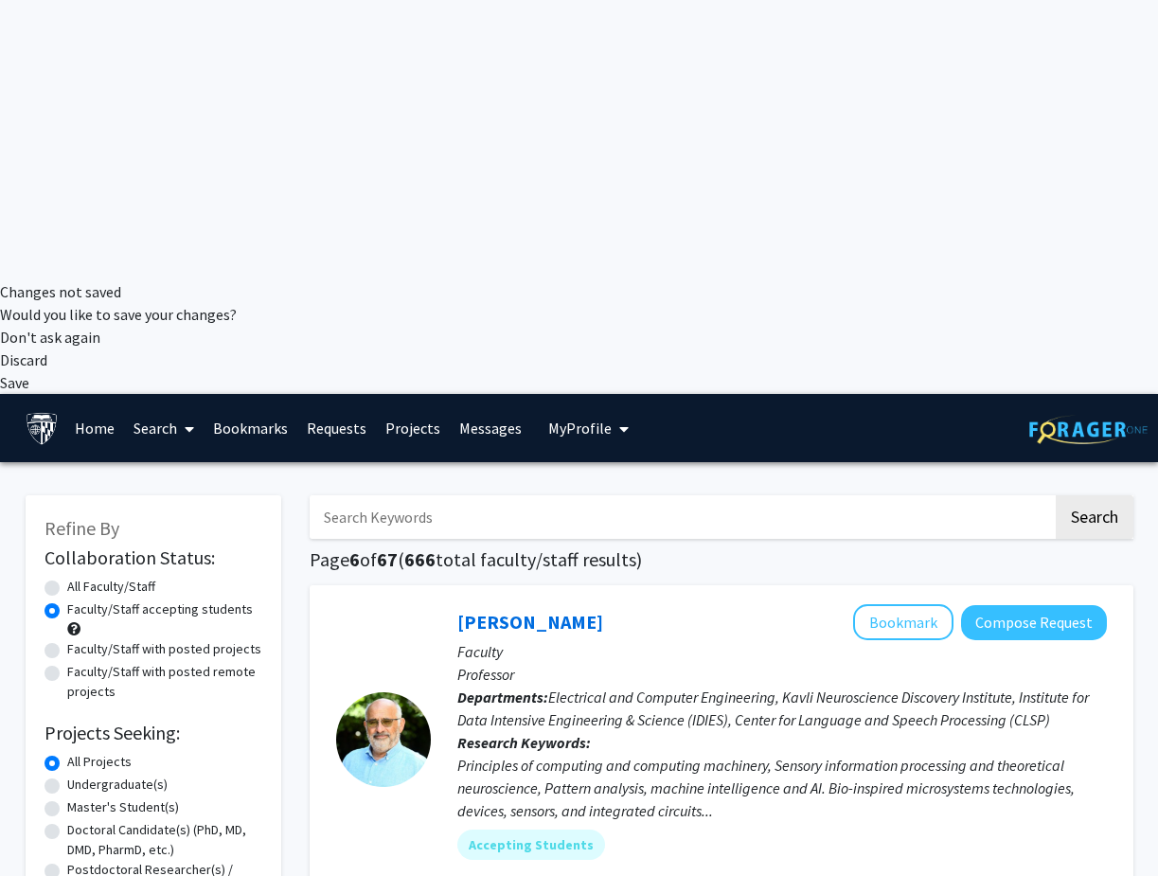
drag, startPoint x: 580, startPoint y: 199, endPoint x: 414, endPoint y: 199, distance: 166.7
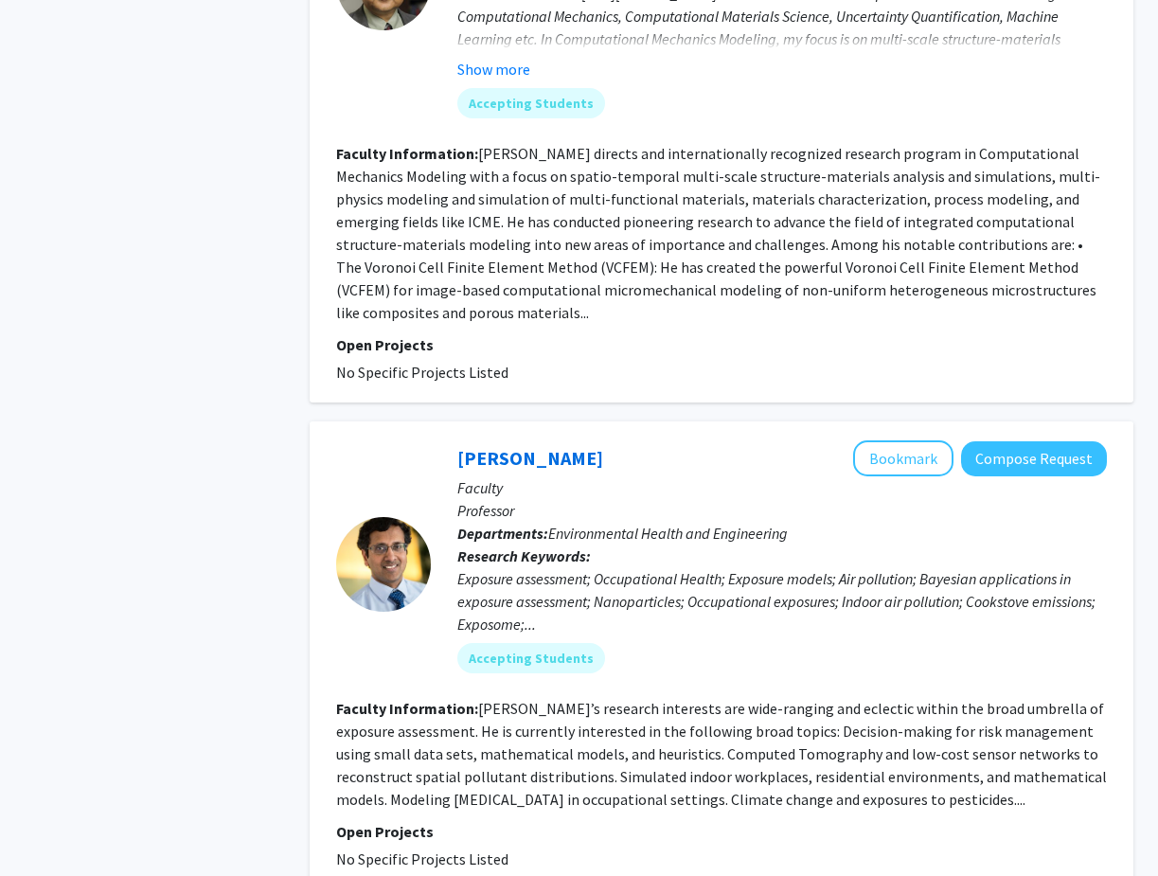
scroll to position [4403, 0]
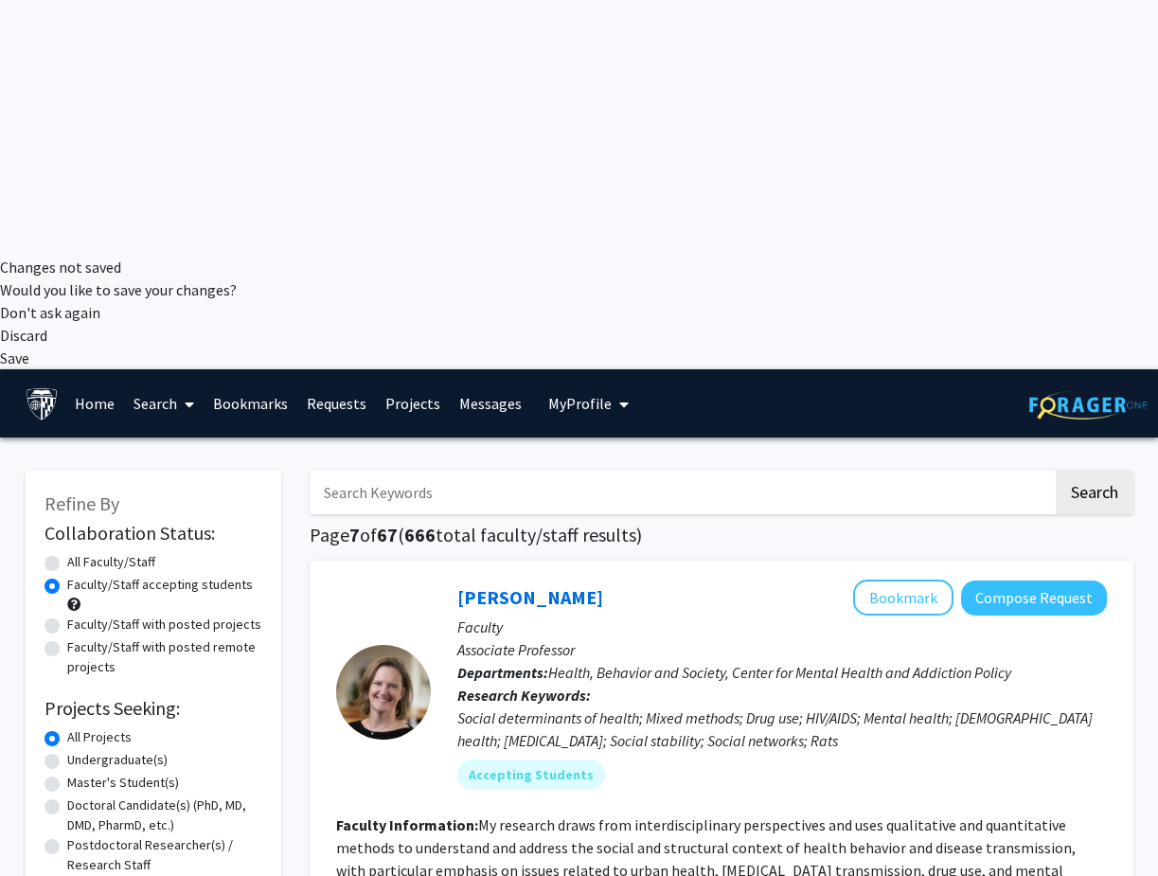
scroll to position [633, 0]
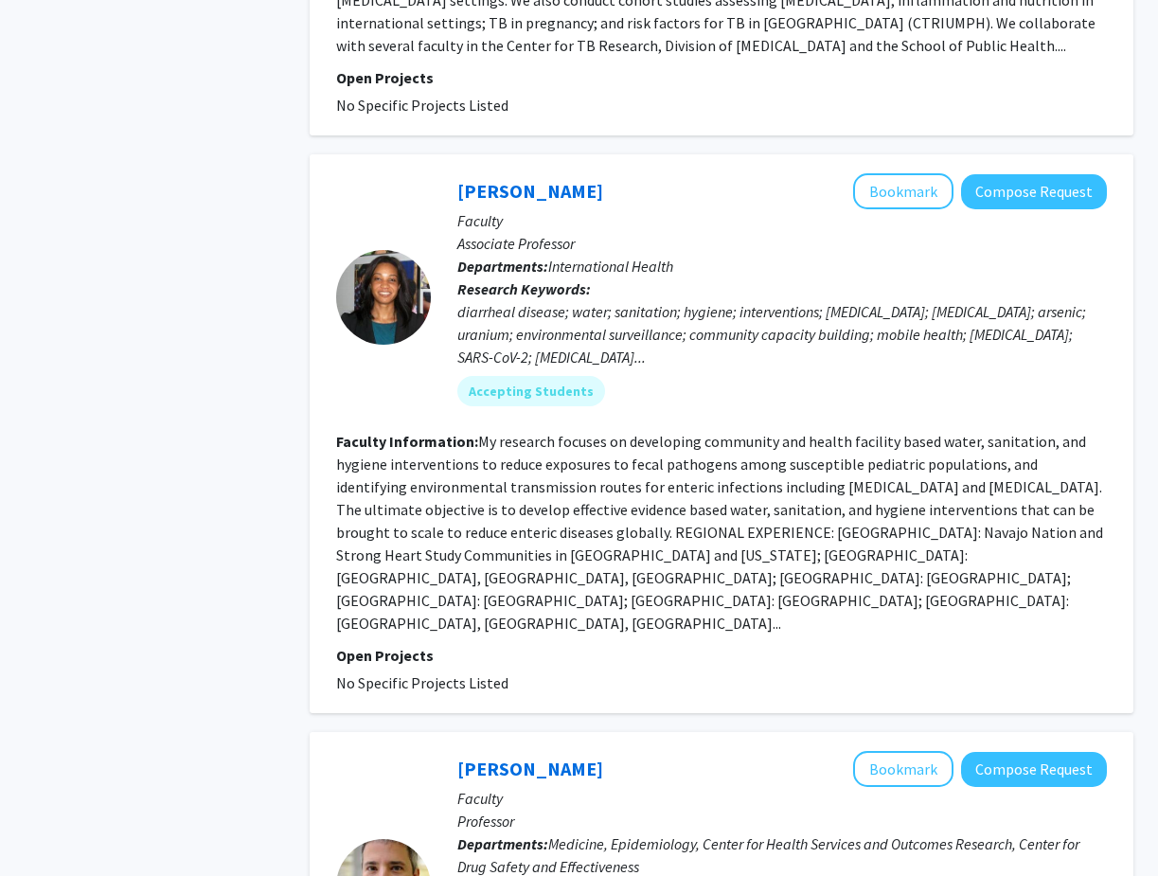
scroll to position [3099, 0]
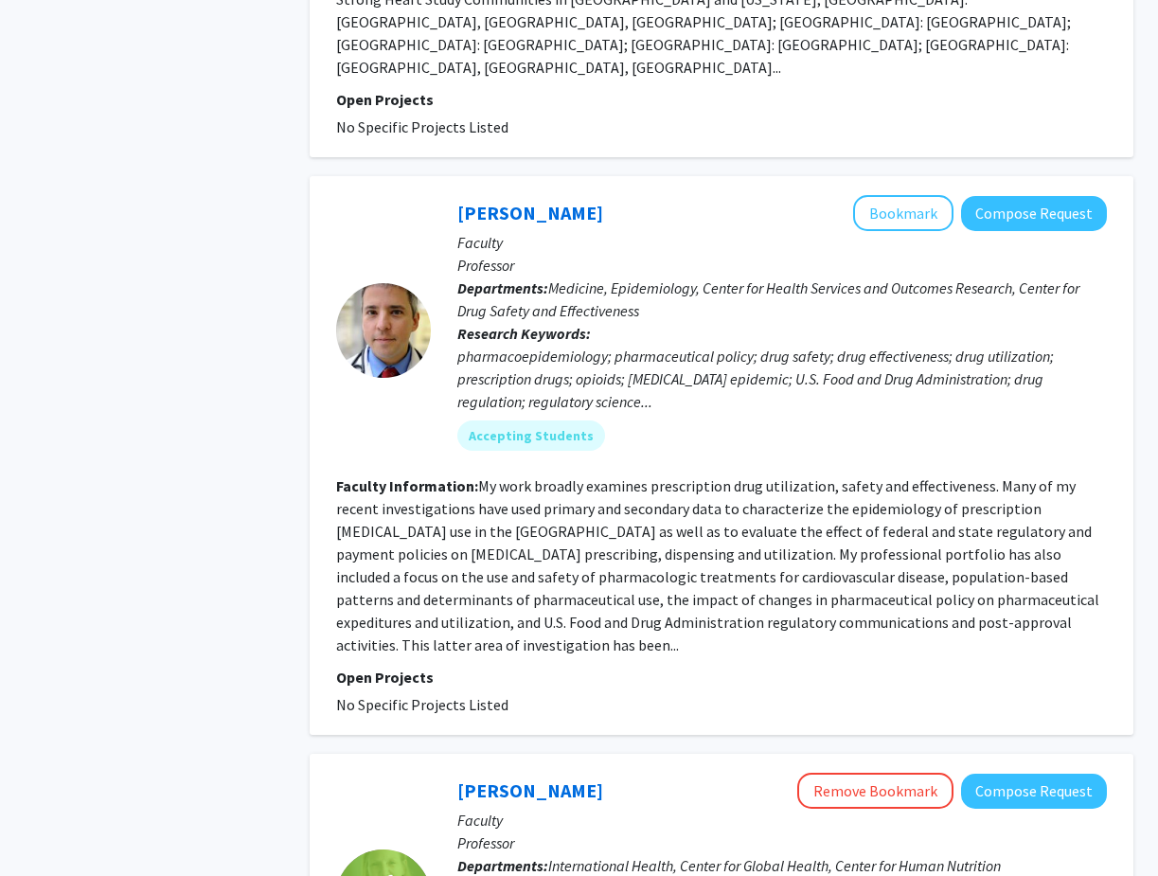
scroll to position [3653, 0]
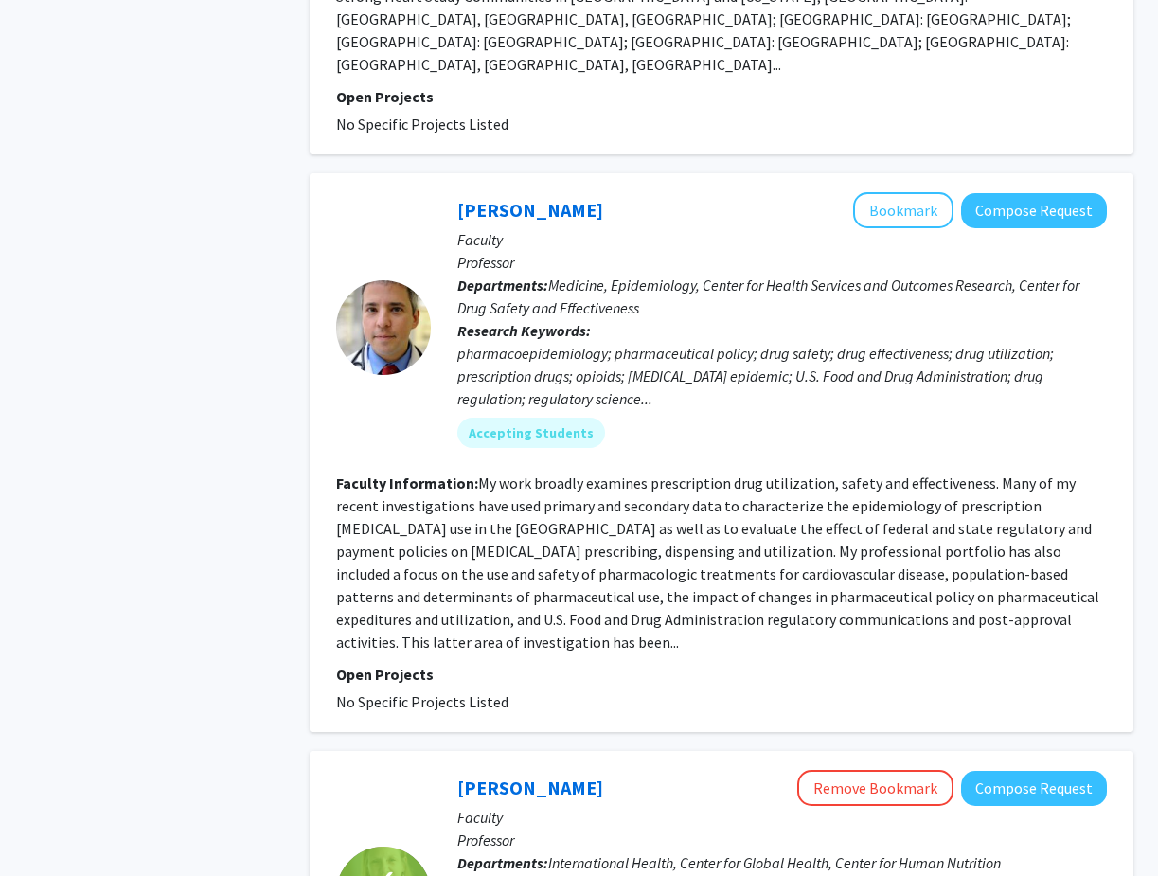
drag, startPoint x: 334, startPoint y: 443, endPoint x: 1104, endPoint y: 436, distance: 769.9
copy section "Faculty Information: Research Interests -Networked Systems: coupled oscillators…"
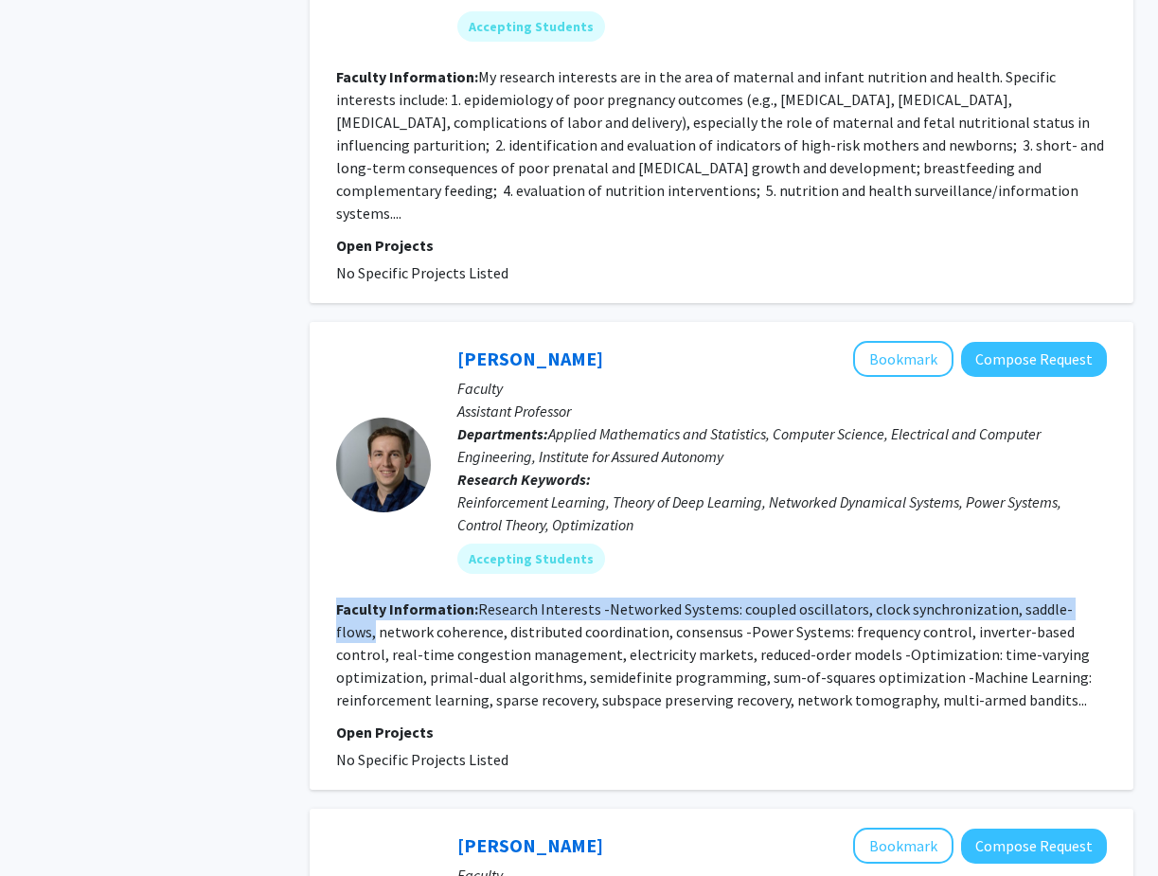
scroll to position [4615, 0]
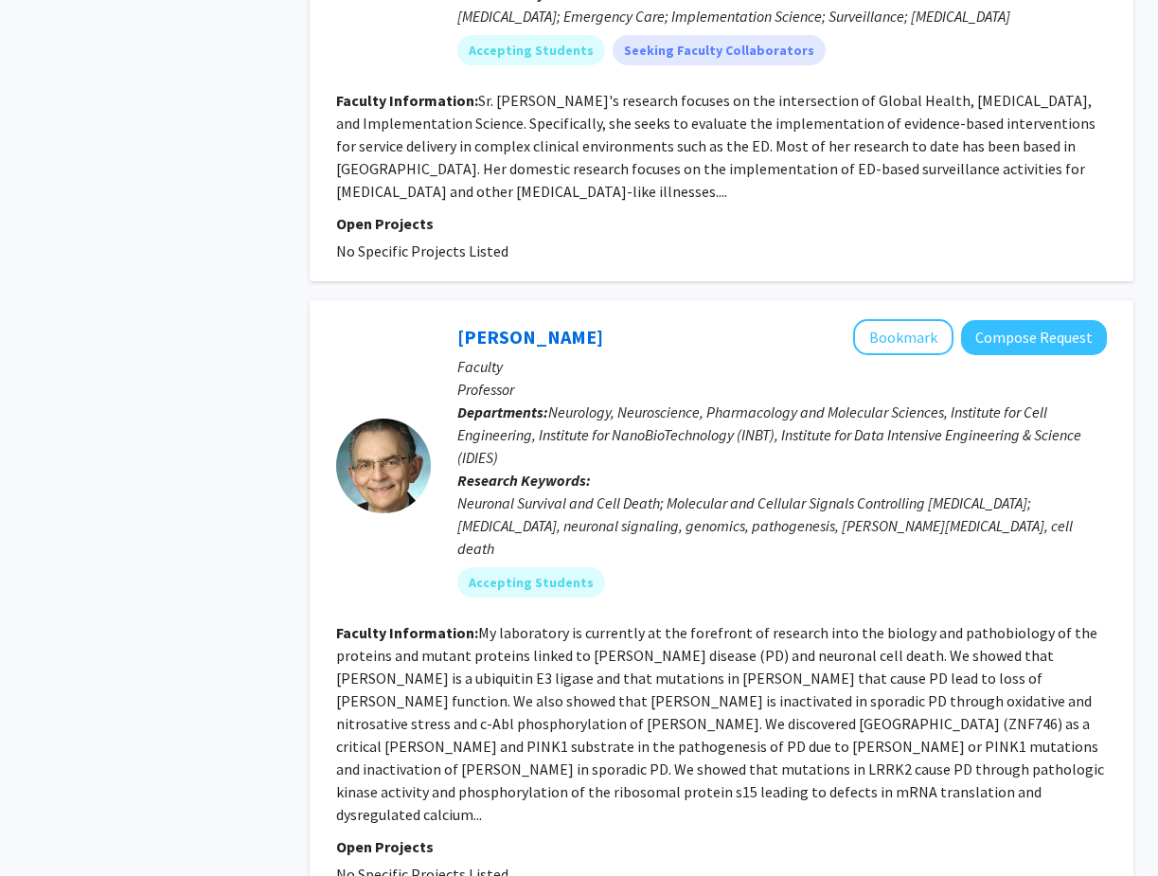
scroll to position [2387, 0]
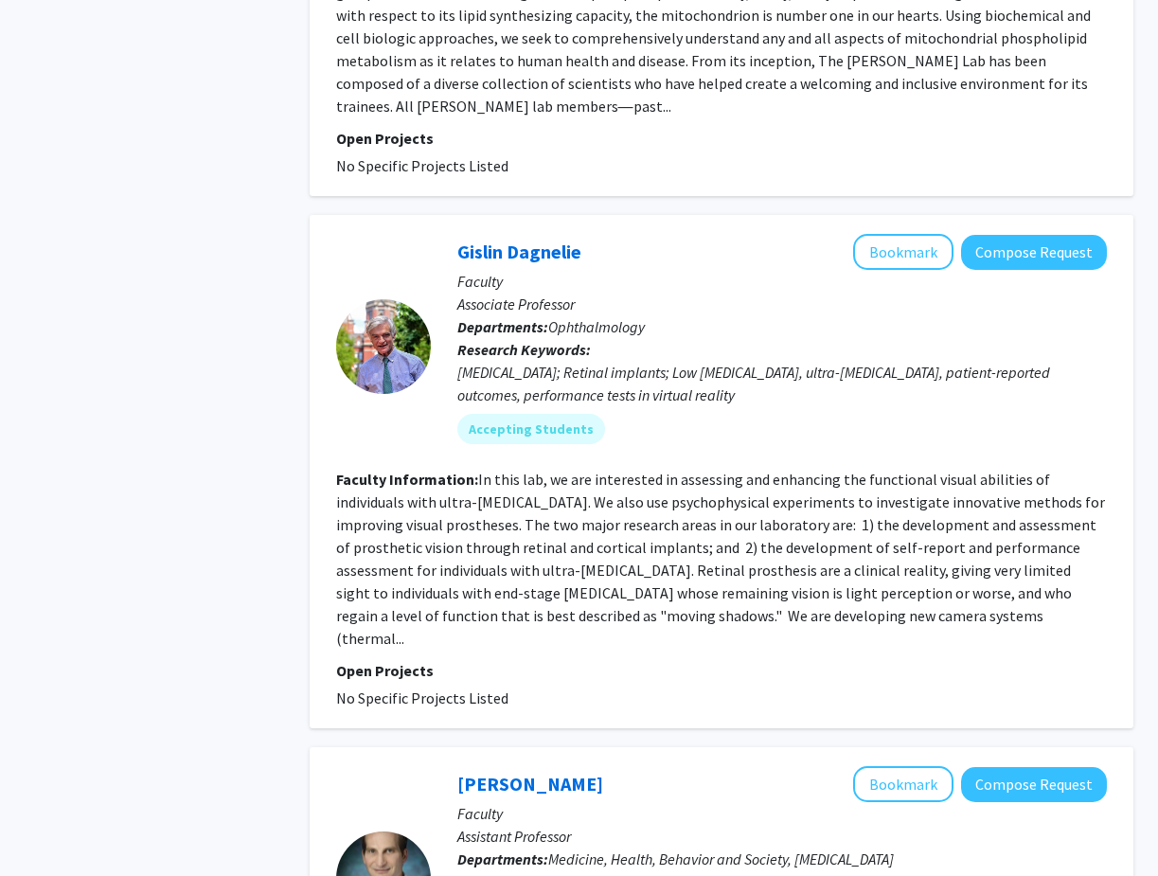
scroll to position [4133, 0]
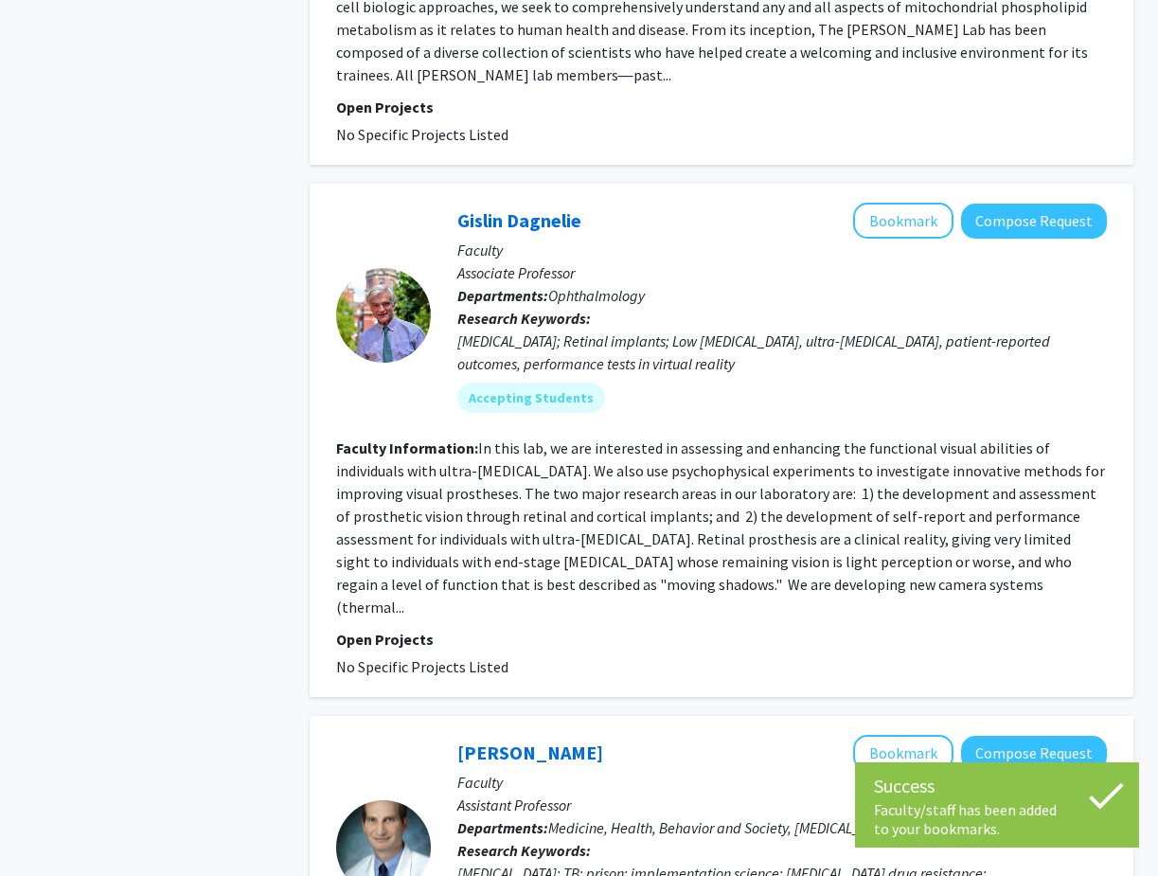
scroll to position [4092, 0]
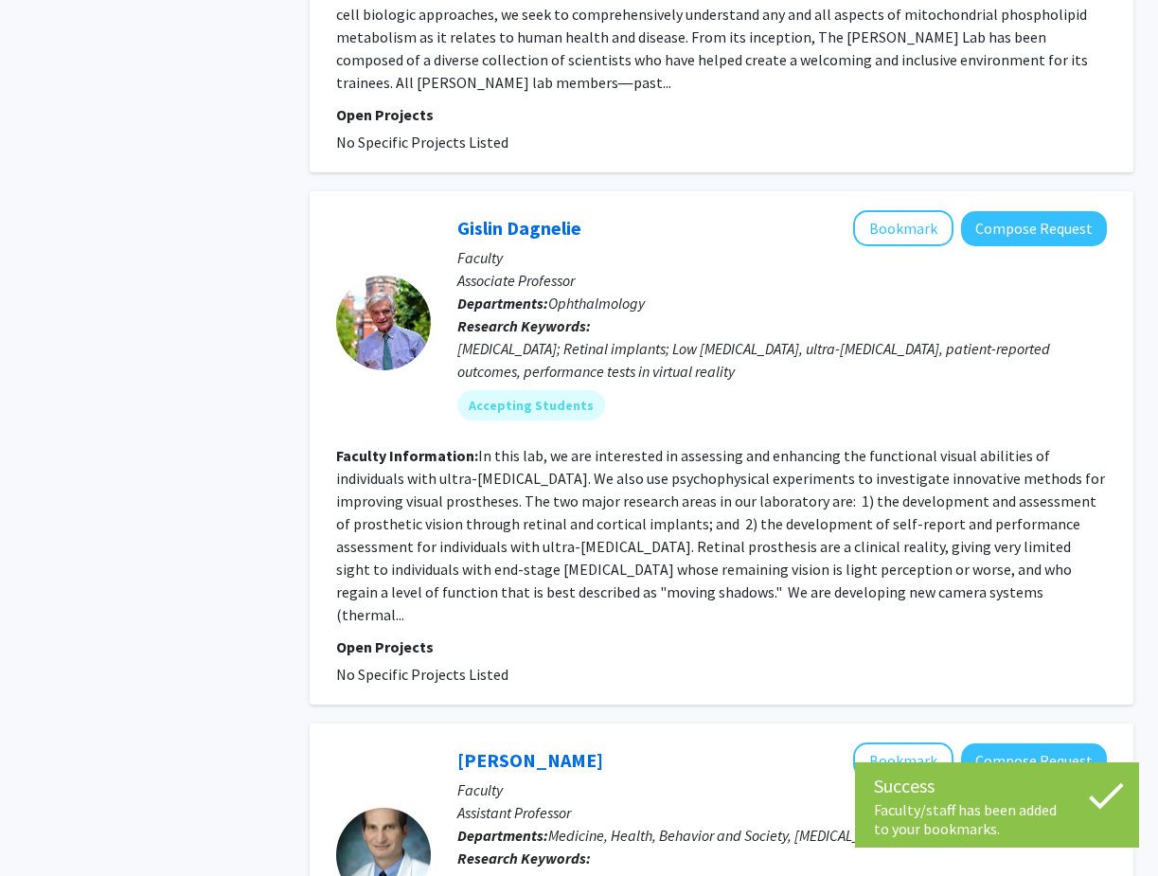
drag, startPoint x: 632, startPoint y: 97, endPoint x: 428, endPoint y: 97, distance: 203.6
copy section "✓ Bookmarked Andrew Cosgarea Remove Bookmark Compose Request"
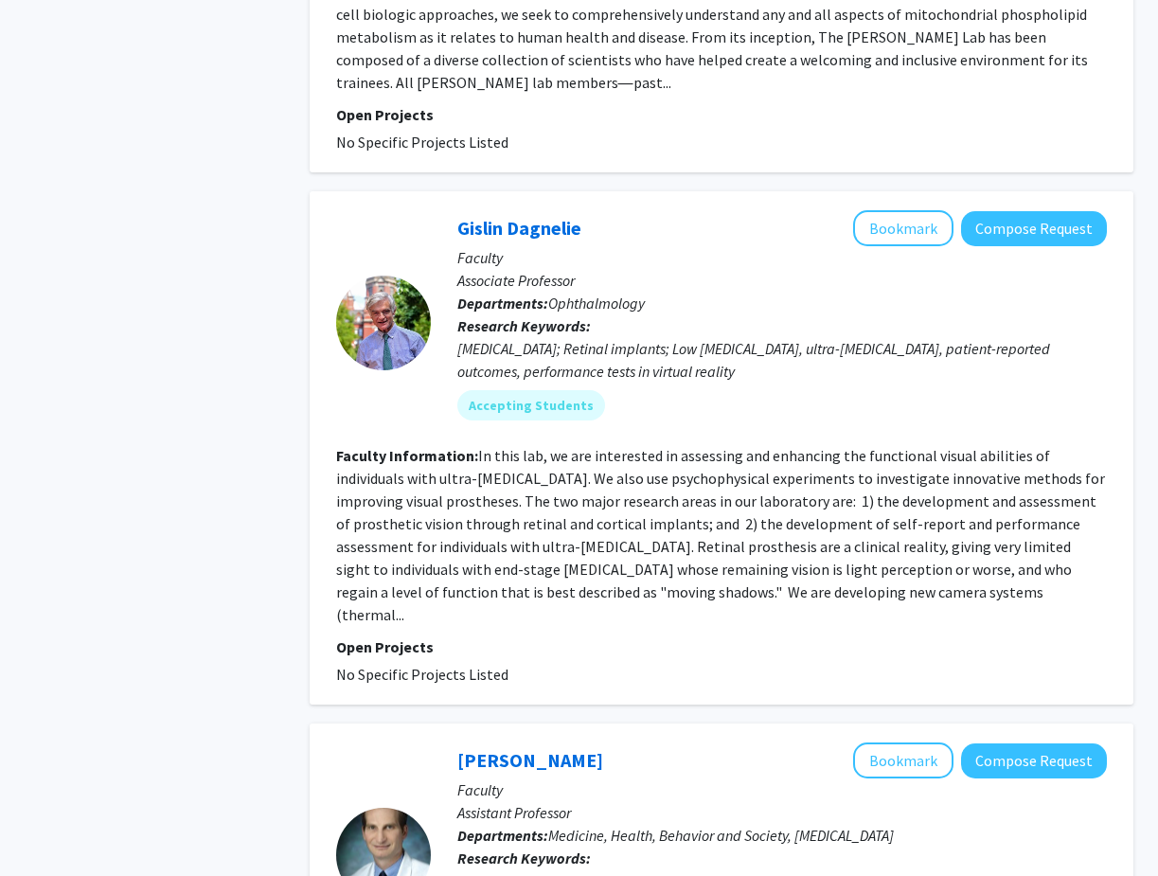
drag, startPoint x: 443, startPoint y: 97, endPoint x: 598, endPoint y: 96, distance: 155.3
copy link "Andrew Cosgarea"
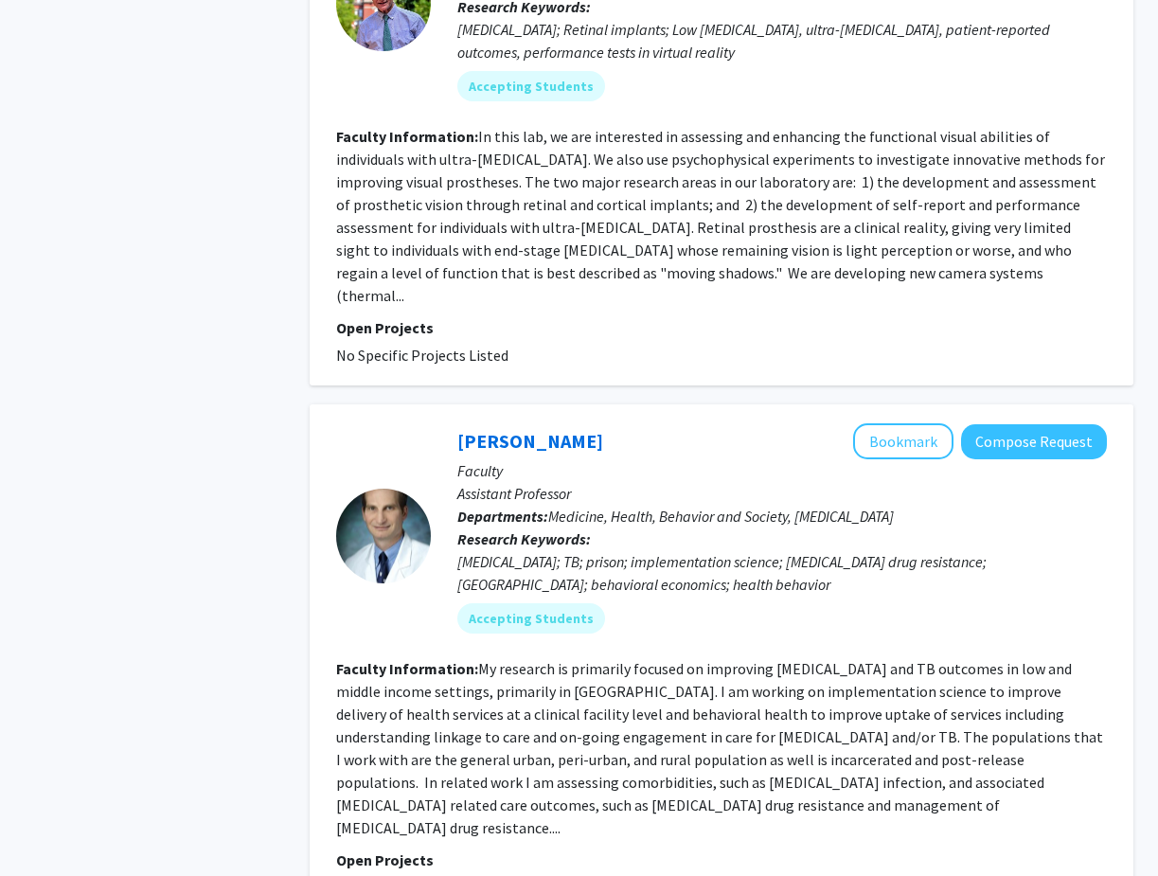
scroll to position [4425, 0]
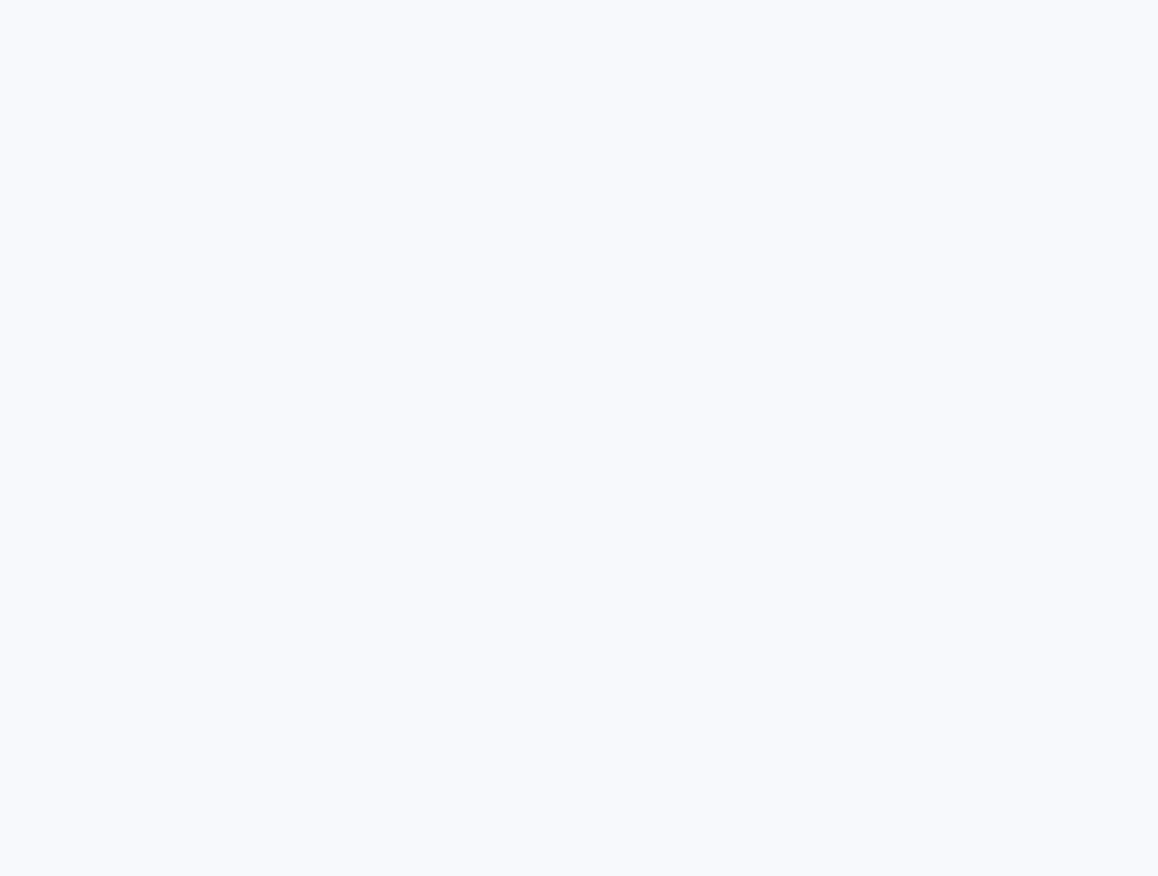
drag, startPoint x: 279, startPoint y: 124, endPoint x: 391, endPoint y: 124, distance: 111.7
copy h4 "[PERSON_NAME]"
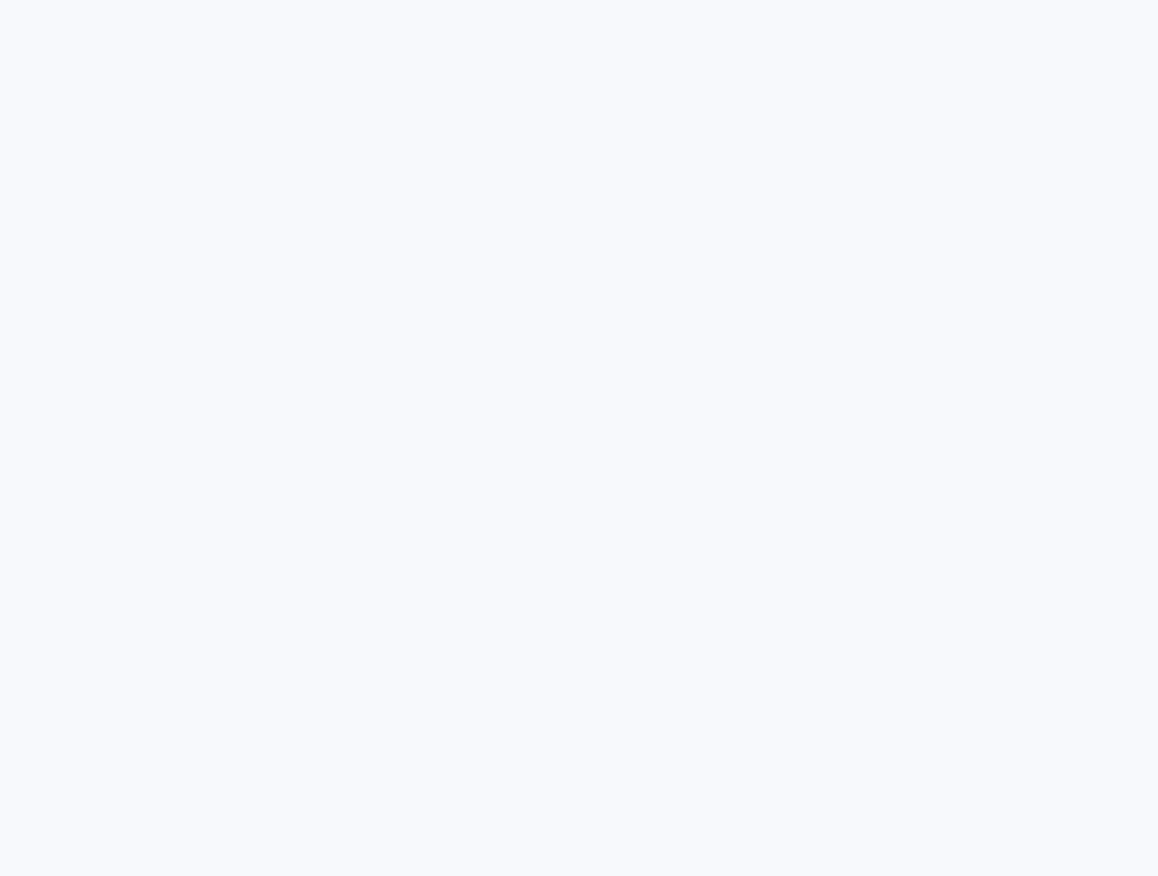
drag, startPoint x: 428, startPoint y: 129, endPoint x: 275, endPoint y: 126, distance: 153.4
drag, startPoint x: 279, startPoint y: 126, endPoint x: 394, endPoint y: 127, distance: 114.6
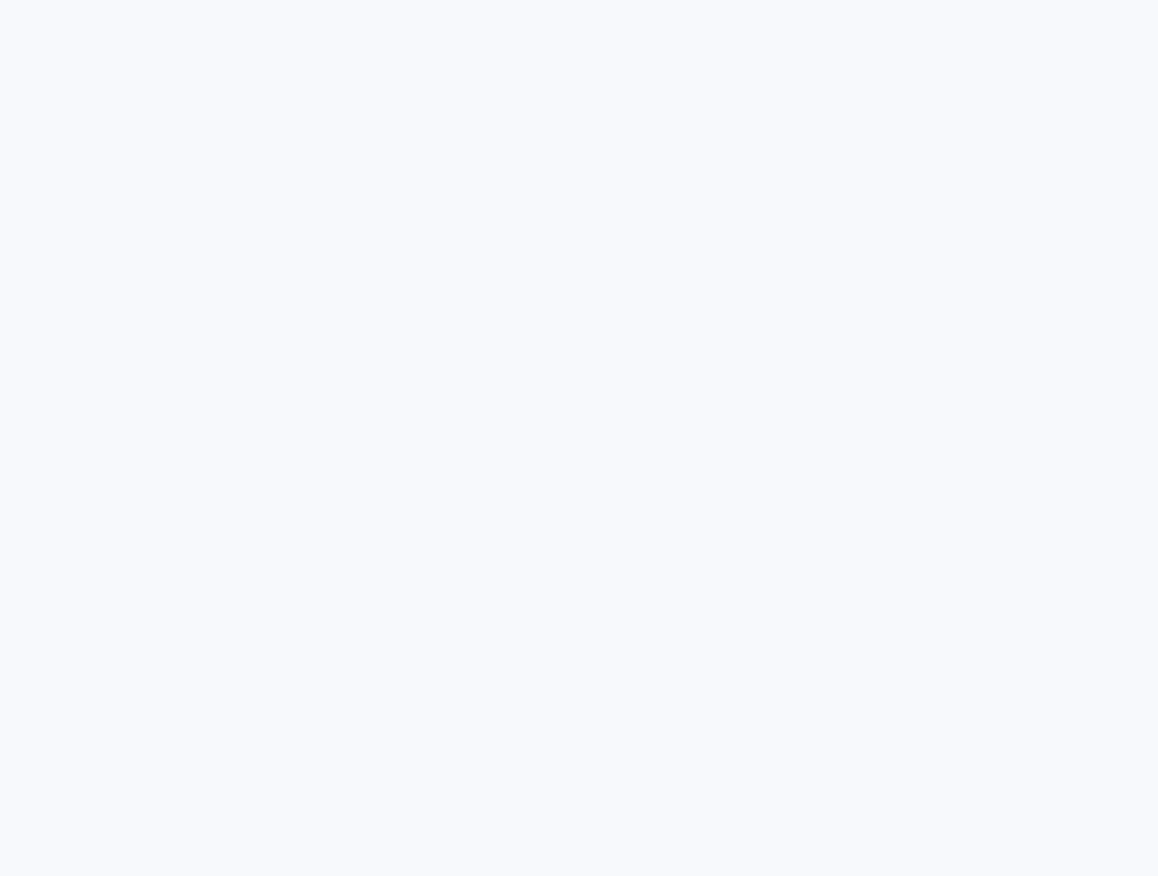
copy h4 "Leticia Ryan"
